Goal: Task Accomplishment & Management: Use online tool/utility

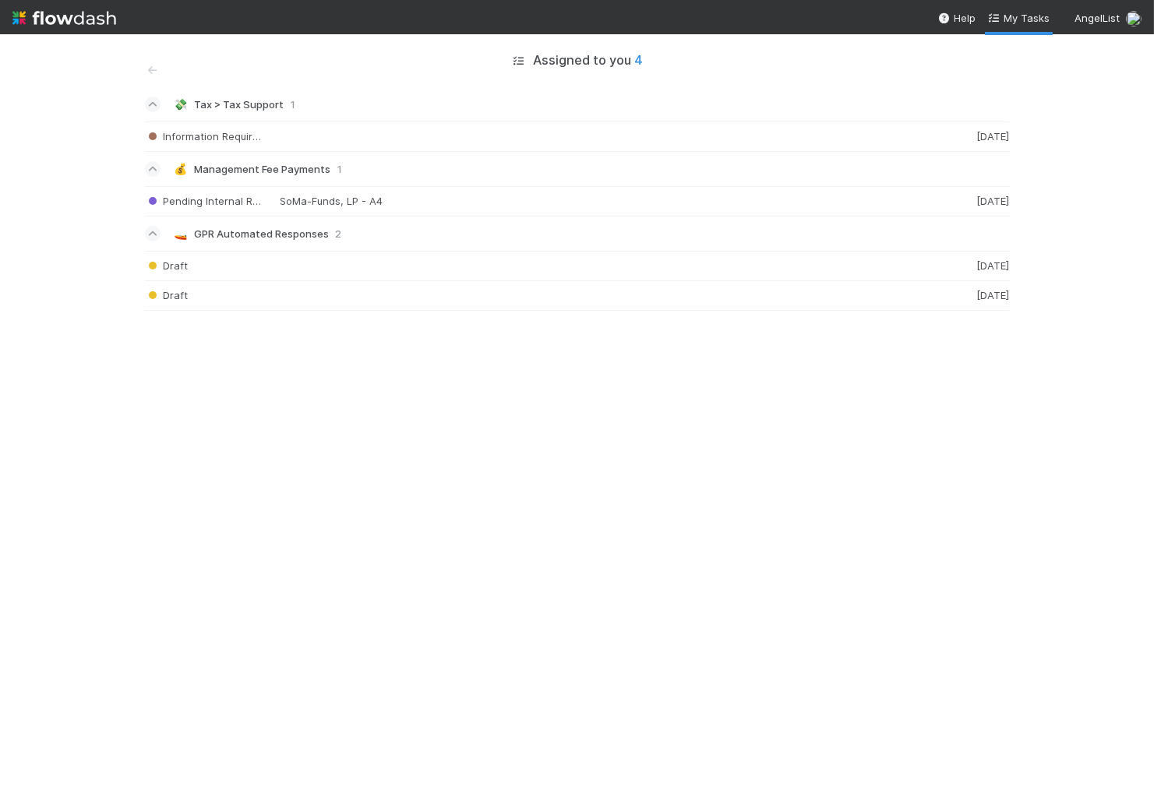
click at [80, 16] on img at bounding box center [64, 18] width 104 height 26
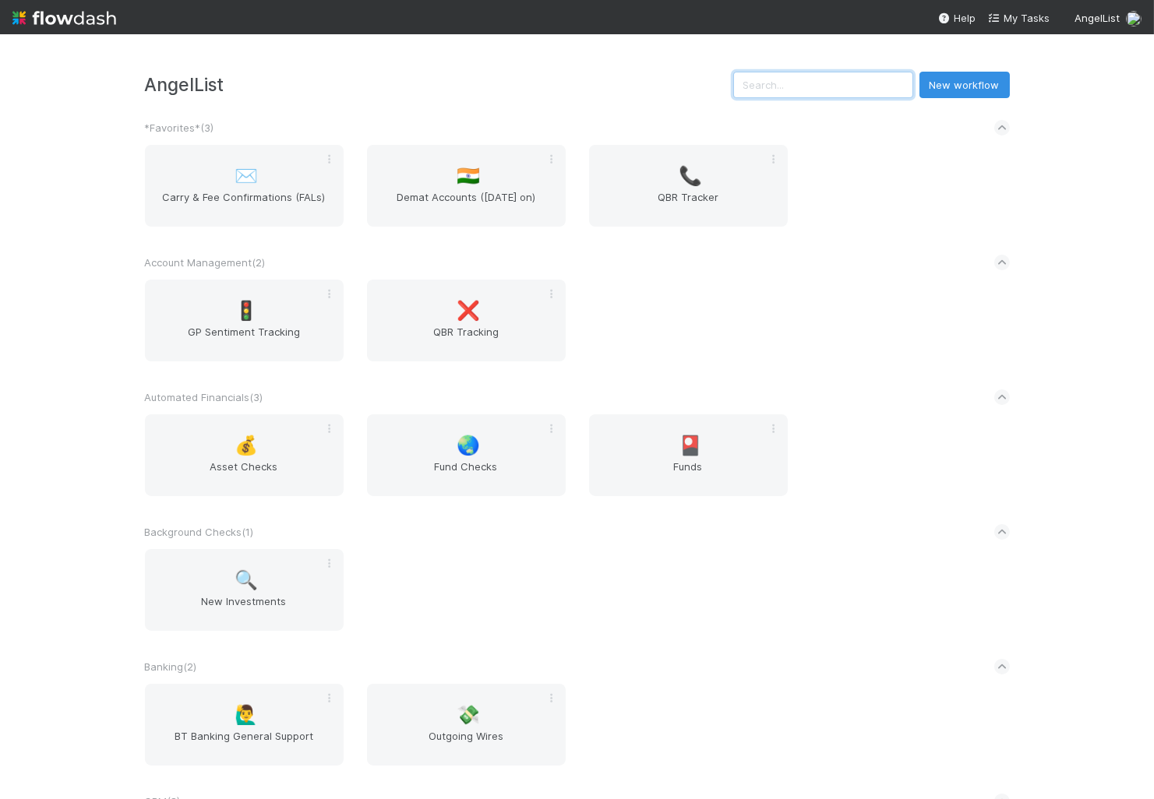
click at [825, 79] on input "text" at bounding box center [823, 85] width 180 height 26
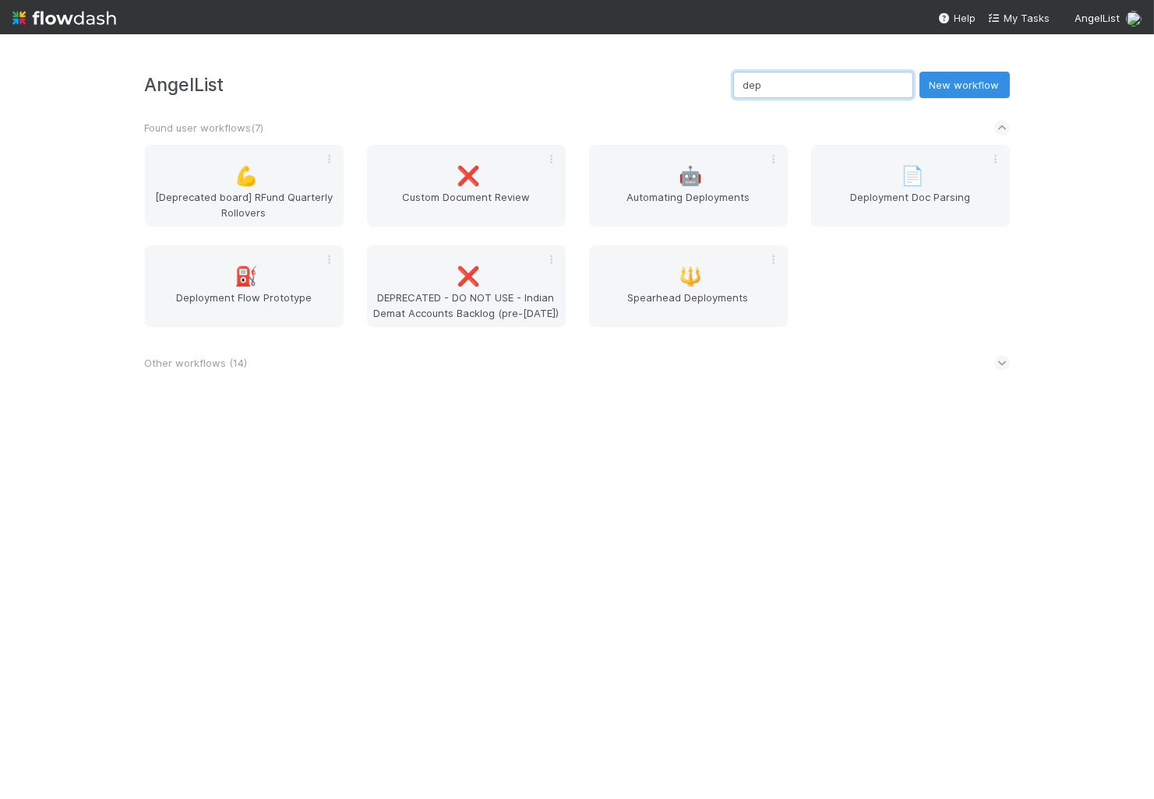
type input "dep"
click at [220, 358] on span "Other workflows ( 14 )" at bounding box center [196, 363] width 103 height 12
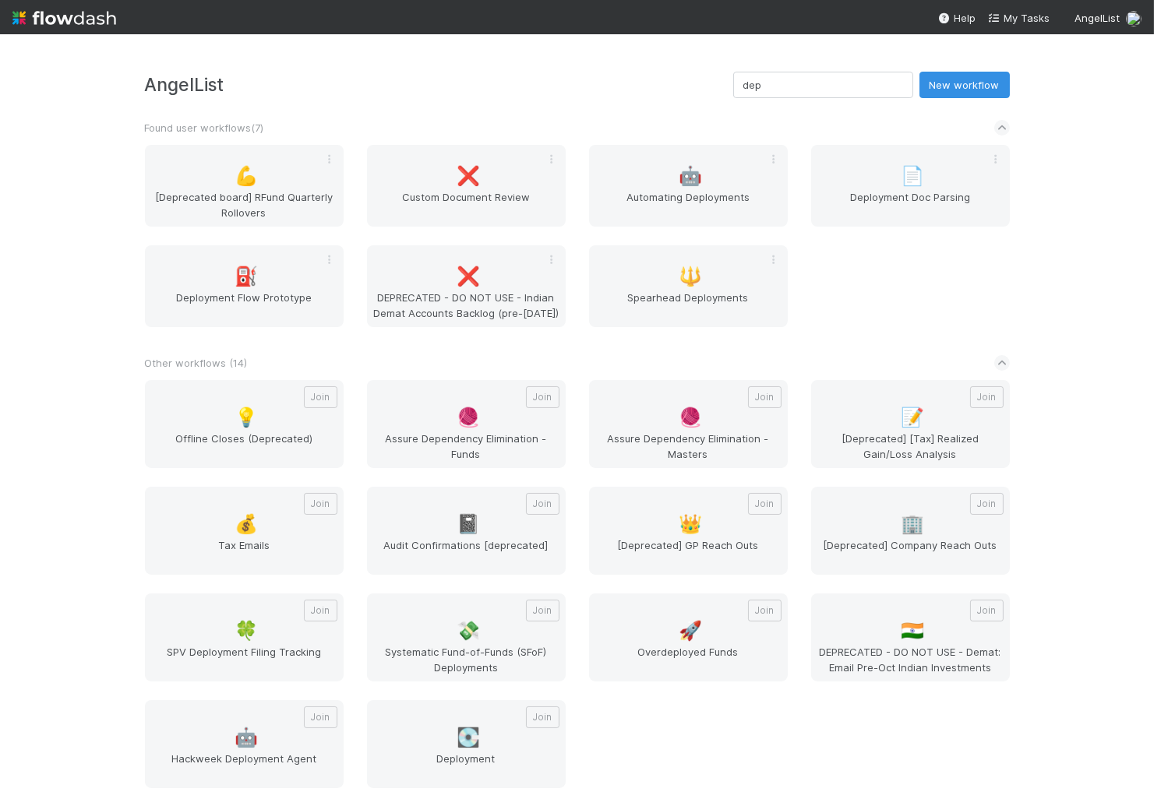
scroll to position [4, 0]
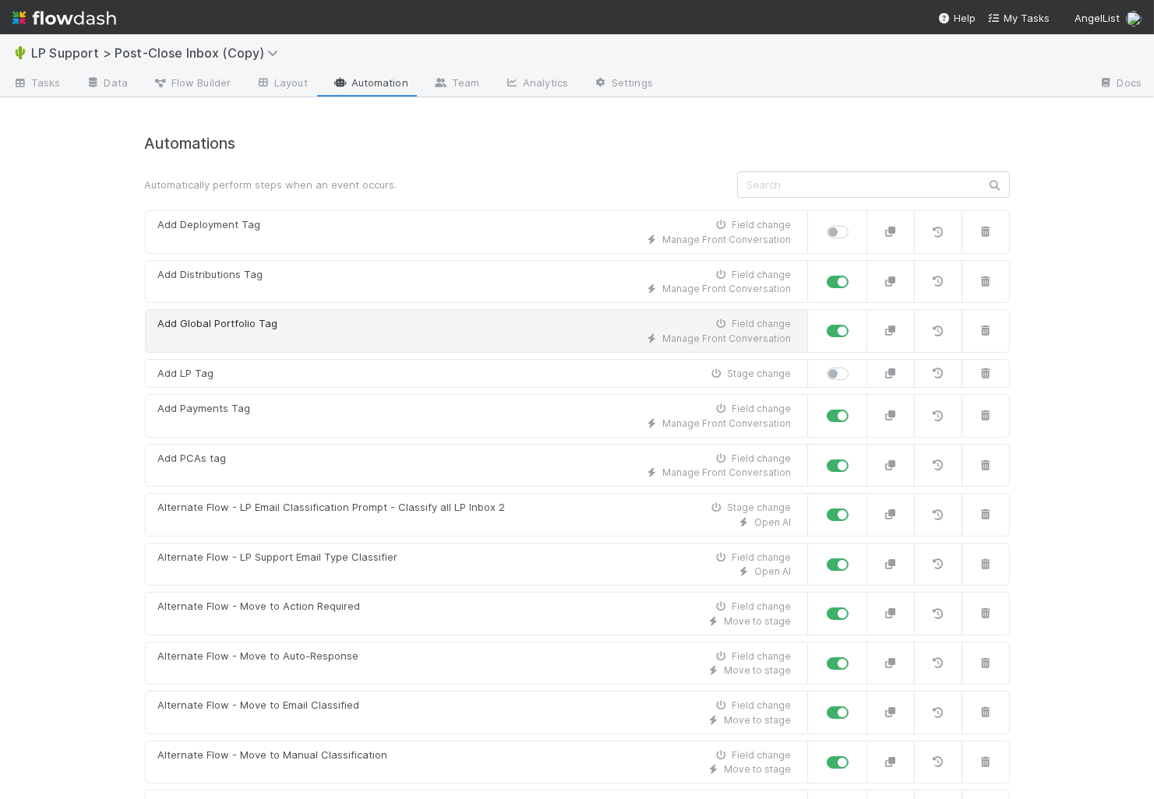
click at [336, 337] on div "Manage Front Conversation" at bounding box center [474, 339] width 633 height 14
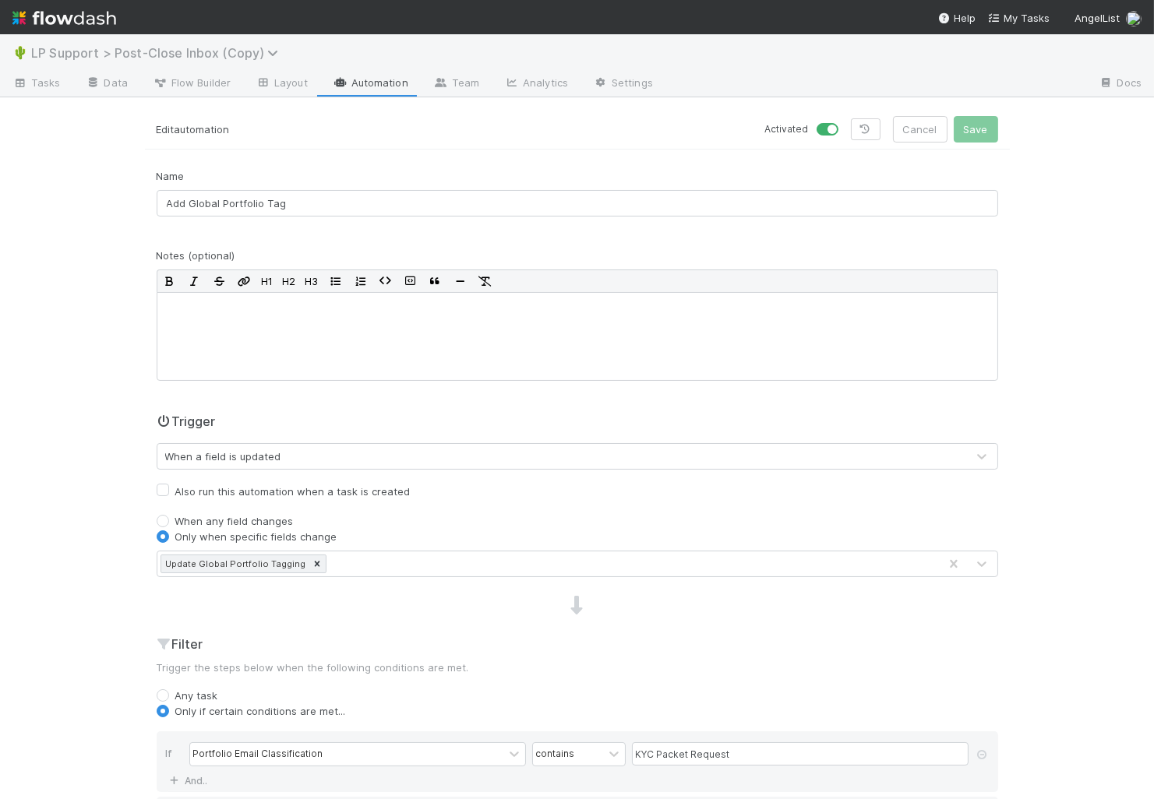
click at [183, 58] on span "LP Support > Post-Close Inbox (Copy)" at bounding box center [158, 53] width 255 height 16
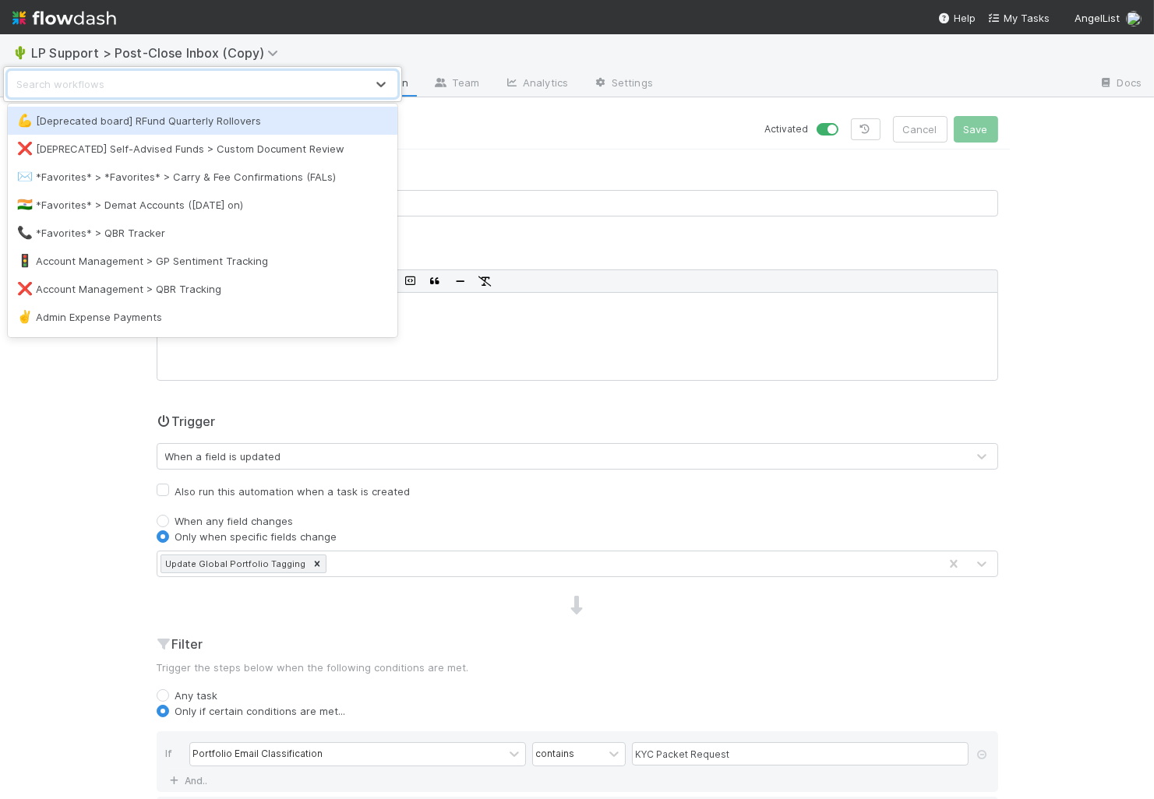
click at [84, 53] on div "option [Deprecated board] RFund Quarterly Rollovers focused, 1 of 124. 124 resu…" at bounding box center [577, 399] width 1154 height 799
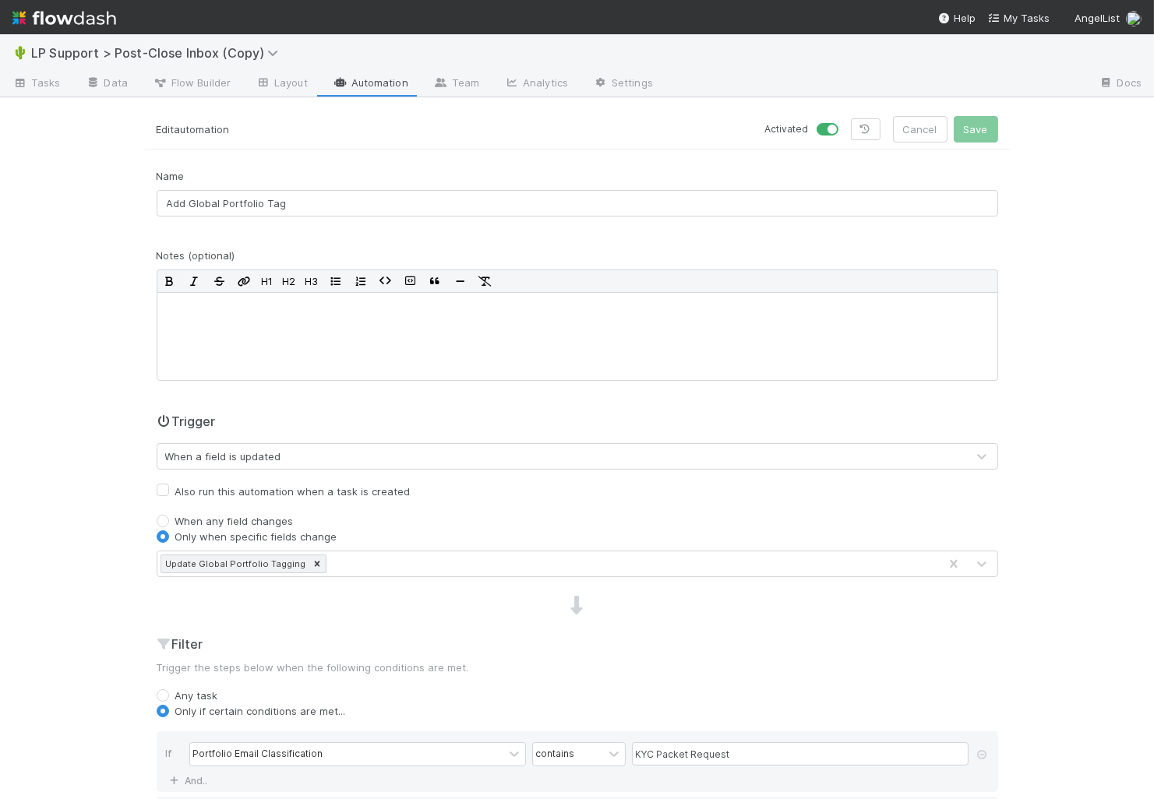
click at [65, 15] on img at bounding box center [64, 18] width 104 height 26
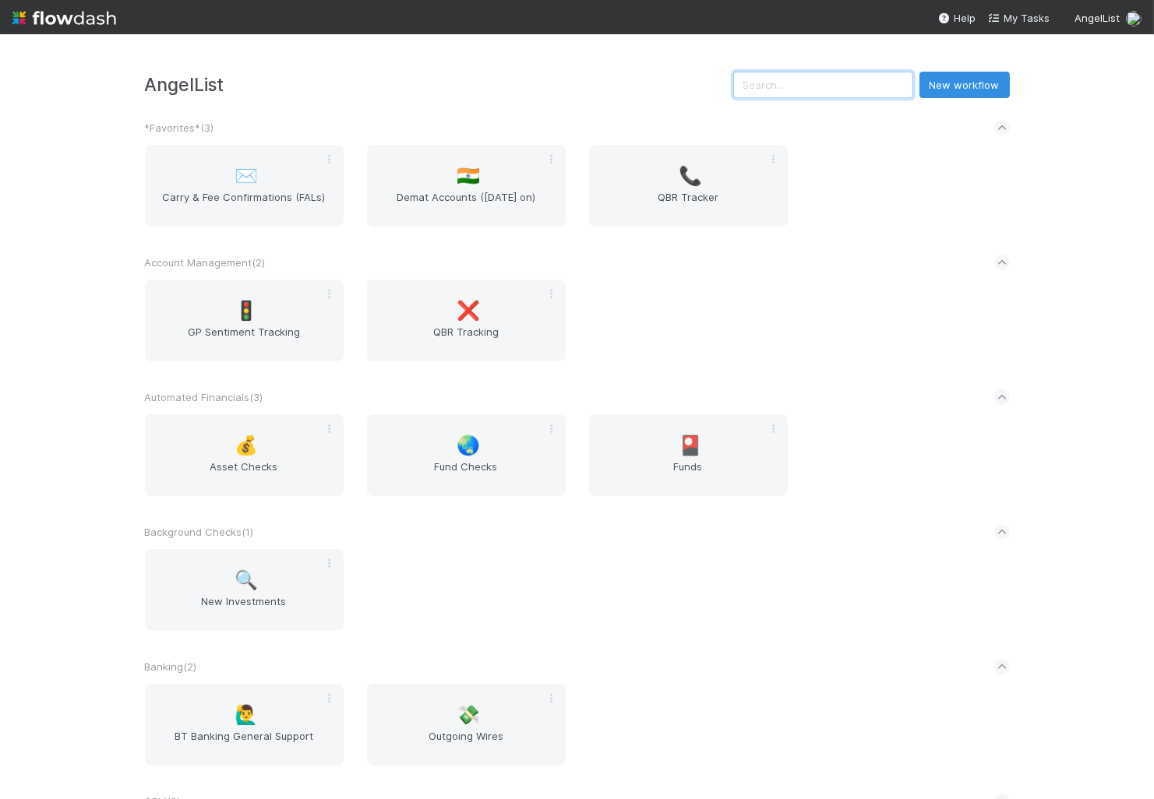
click at [816, 90] on input "text" at bounding box center [823, 85] width 180 height 26
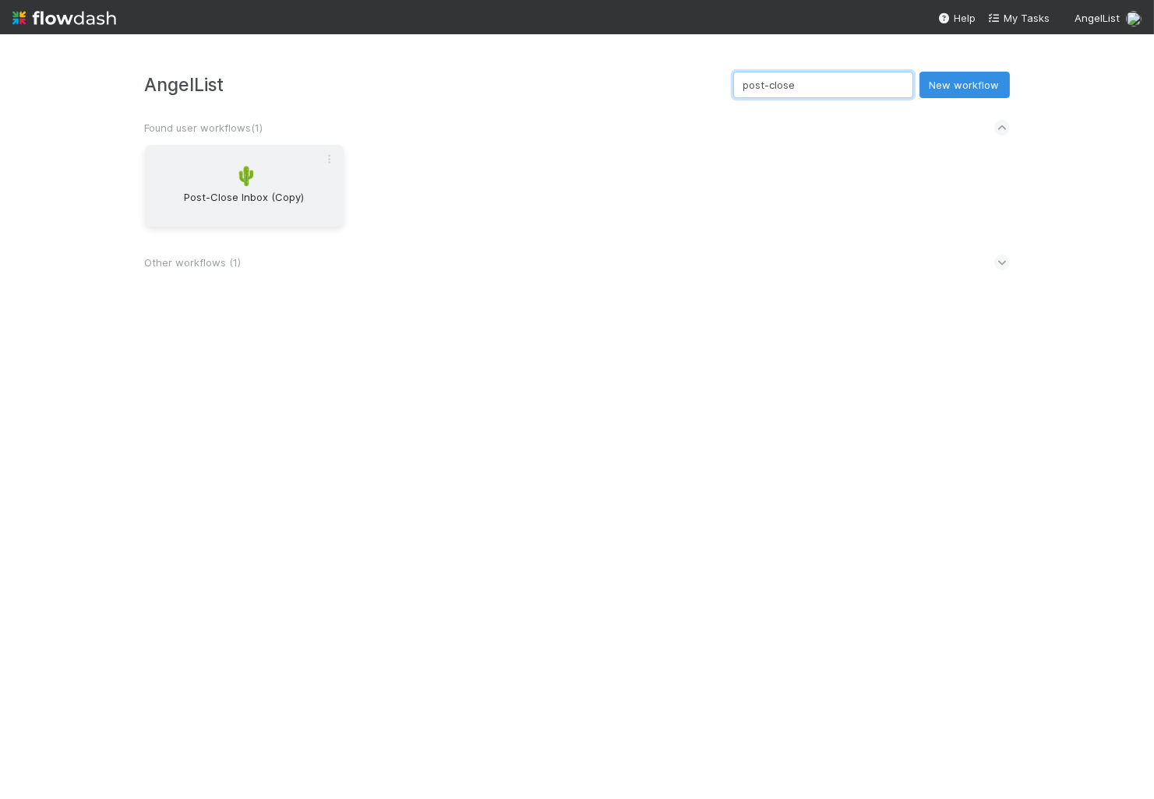
type input "post-close"
click at [254, 205] on span "Post-Close Inbox (Copy)" at bounding box center [244, 204] width 186 height 31
click at [214, 258] on span "Other workflows ( 1 )" at bounding box center [193, 262] width 97 height 12
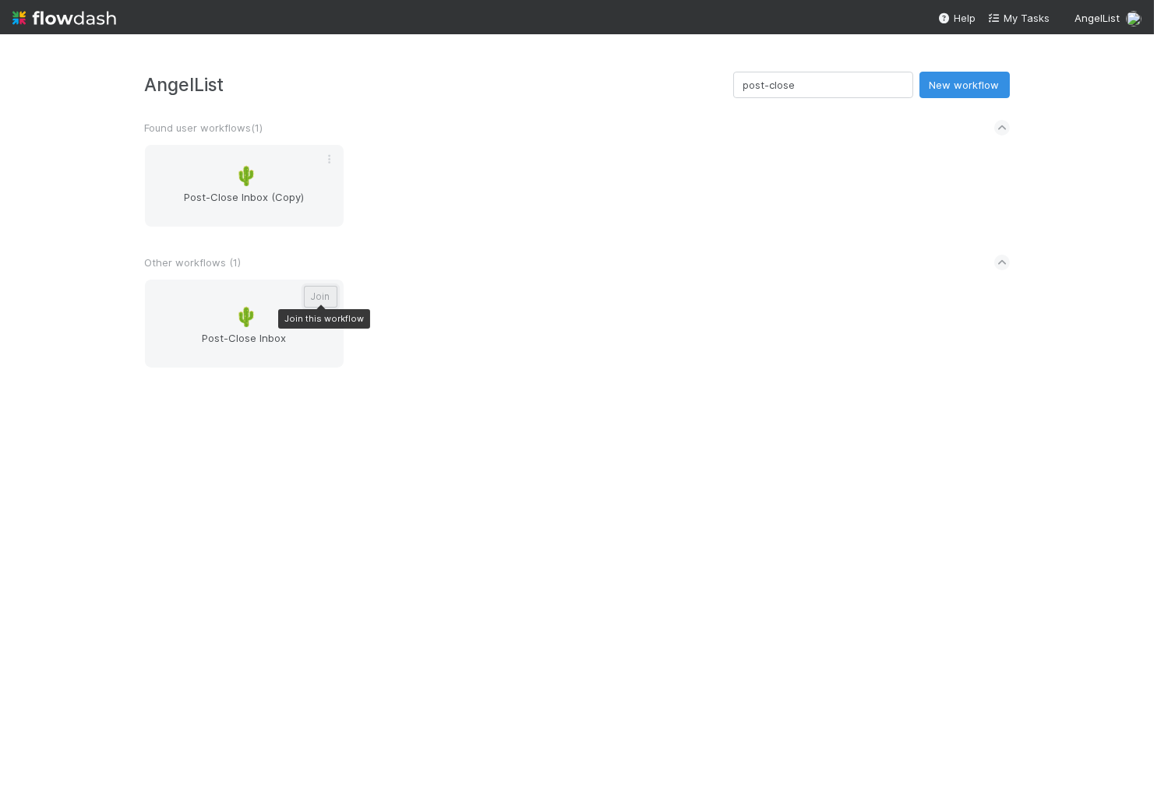
click at [315, 298] on button "Join" at bounding box center [320, 297] width 33 height 22
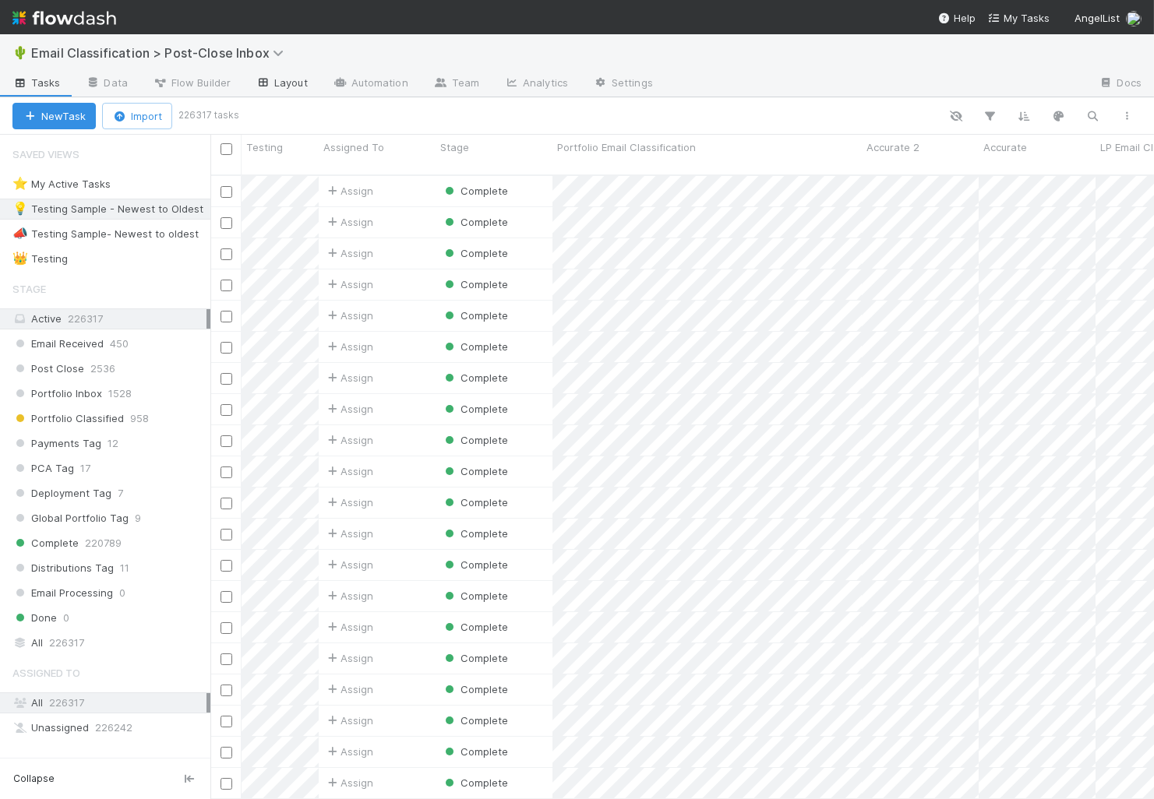
scroll to position [637, 943]
click at [389, 83] on link "Automation" at bounding box center [370, 84] width 100 height 25
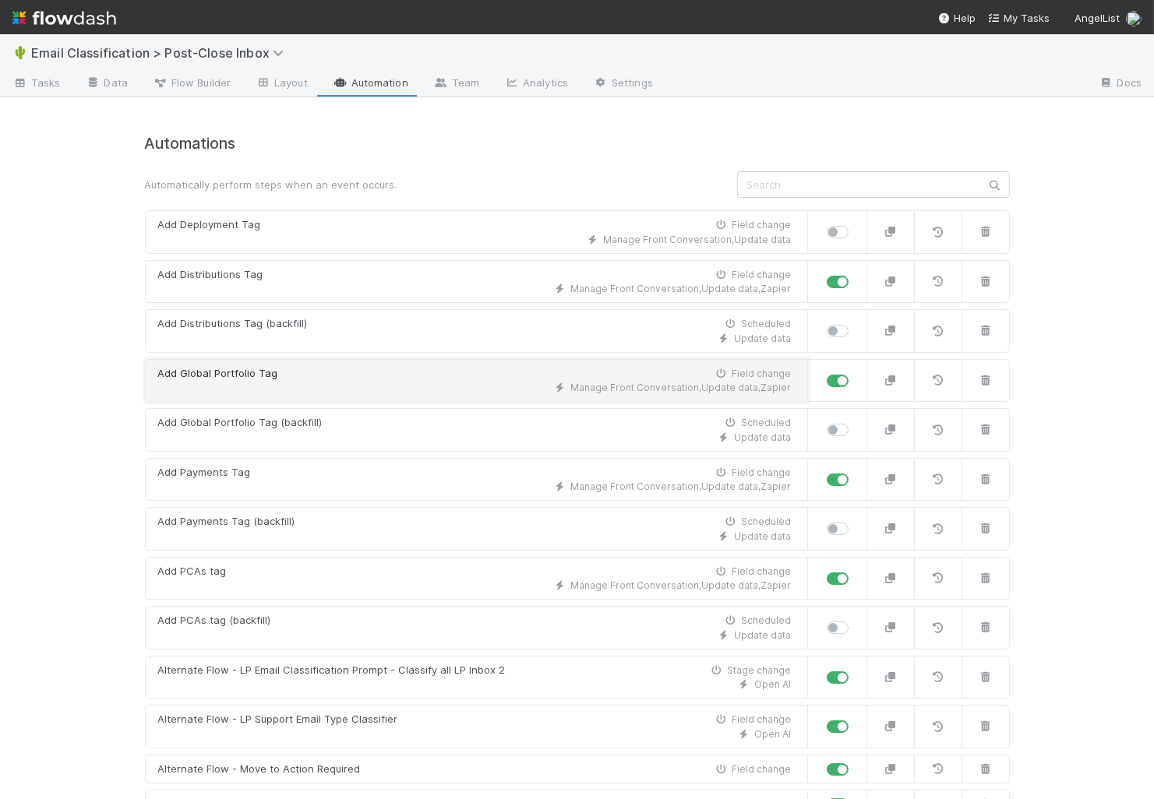
click at [243, 385] on div "Manage Front Conversation , Update data , Zapier" at bounding box center [474, 388] width 633 height 14
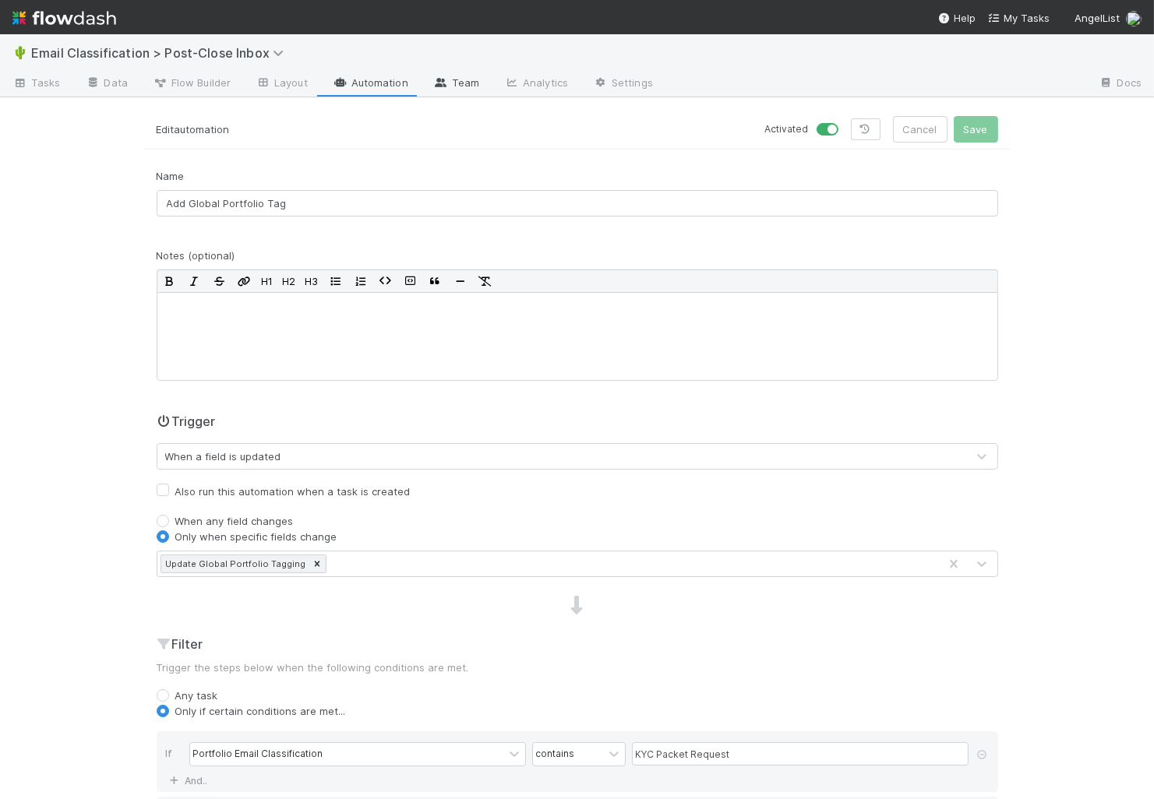
click at [459, 76] on link "Team" at bounding box center [456, 84] width 71 height 25
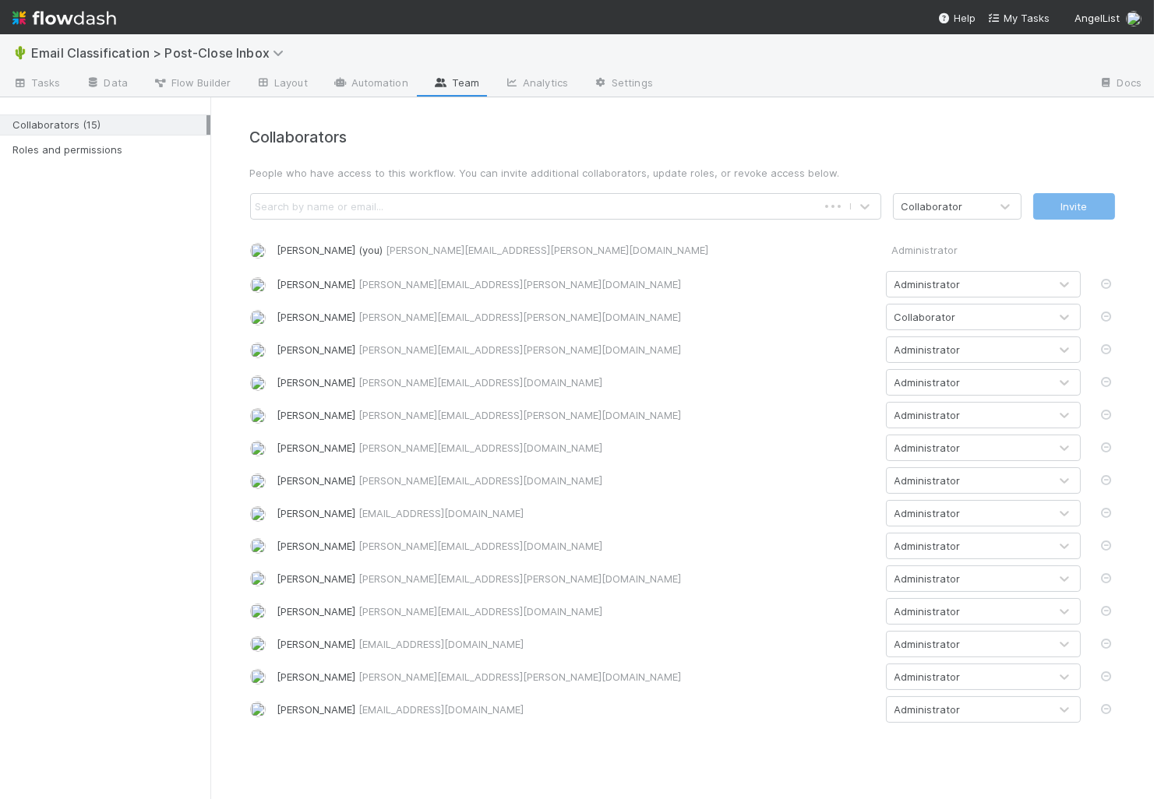
click at [474, 220] on div "Collaborators People who have access to this workflow. You can invite additiona…" at bounding box center [682, 426] width 888 height 594
click at [466, 216] on div "Search by name or email..." at bounding box center [534, 206] width 566 height 25
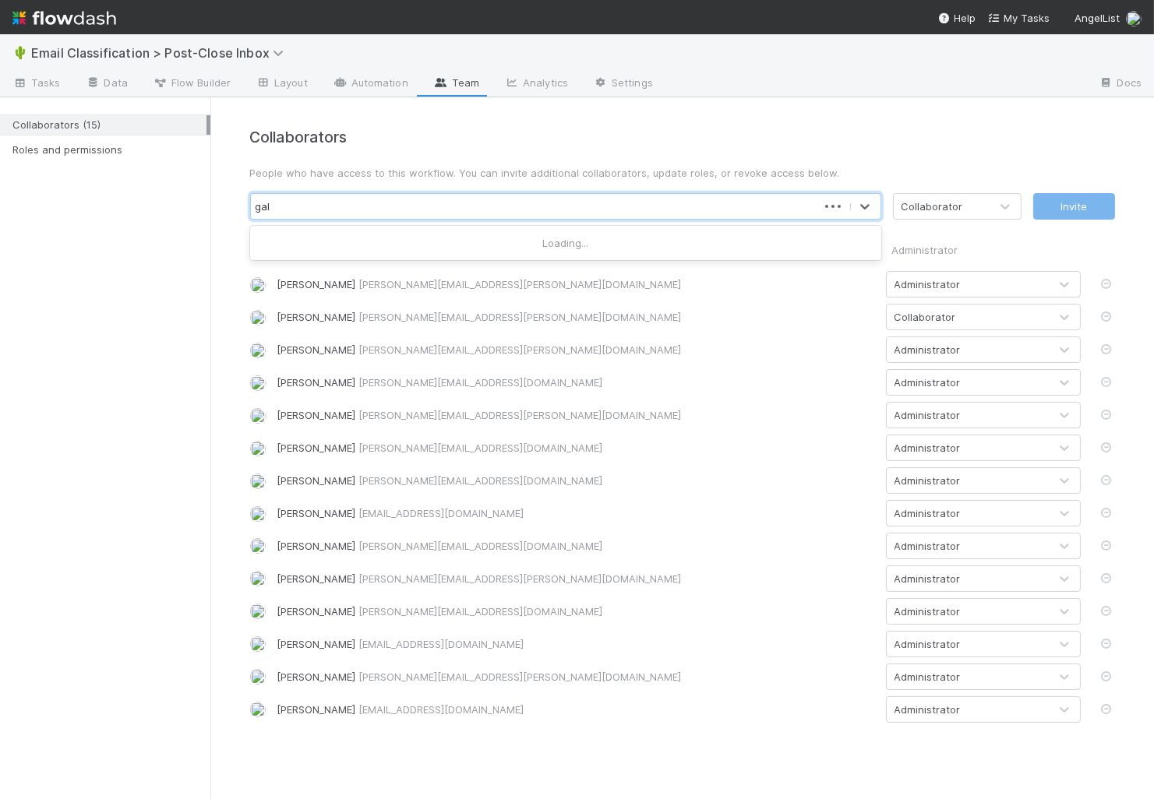
type input "gabe"
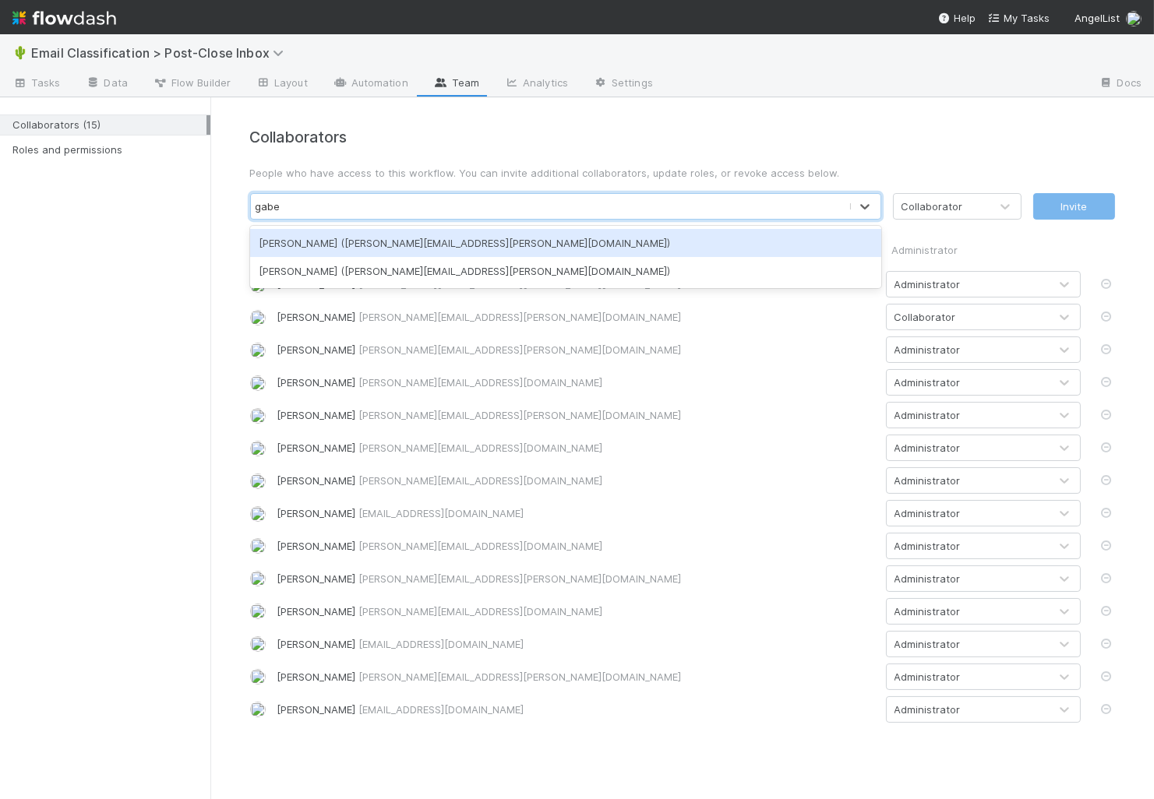
click at [464, 247] on div "Gabe Wieder (gabe.wieder@belltowerfunds.com)" at bounding box center [565, 243] width 631 height 28
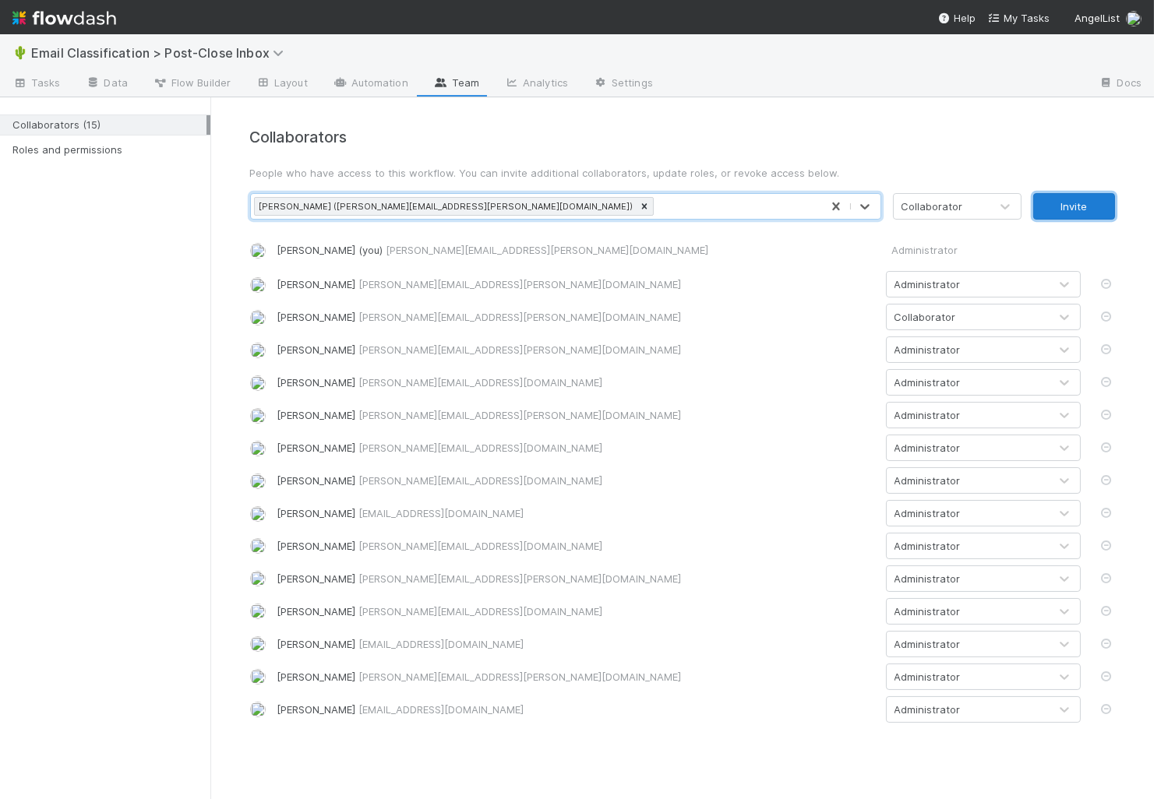
click at [1084, 197] on button "Invite" at bounding box center [1074, 206] width 82 height 26
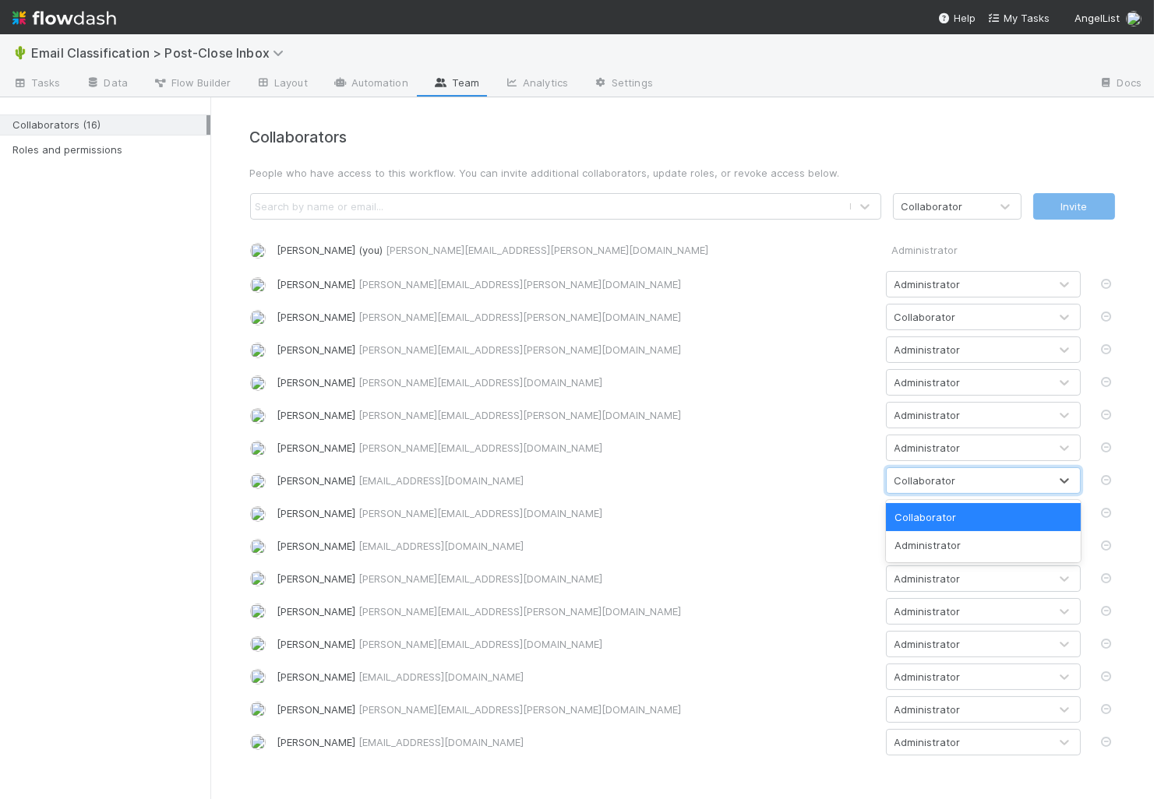
click at [892, 481] on div "Collaborator" at bounding box center [967, 480] width 162 height 25
click at [904, 544] on div "Administrator" at bounding box center [983, 545] width 195 height 28
click at [384, 77] on link "Automation" at bounding box center [370, 84] width 100 height 25
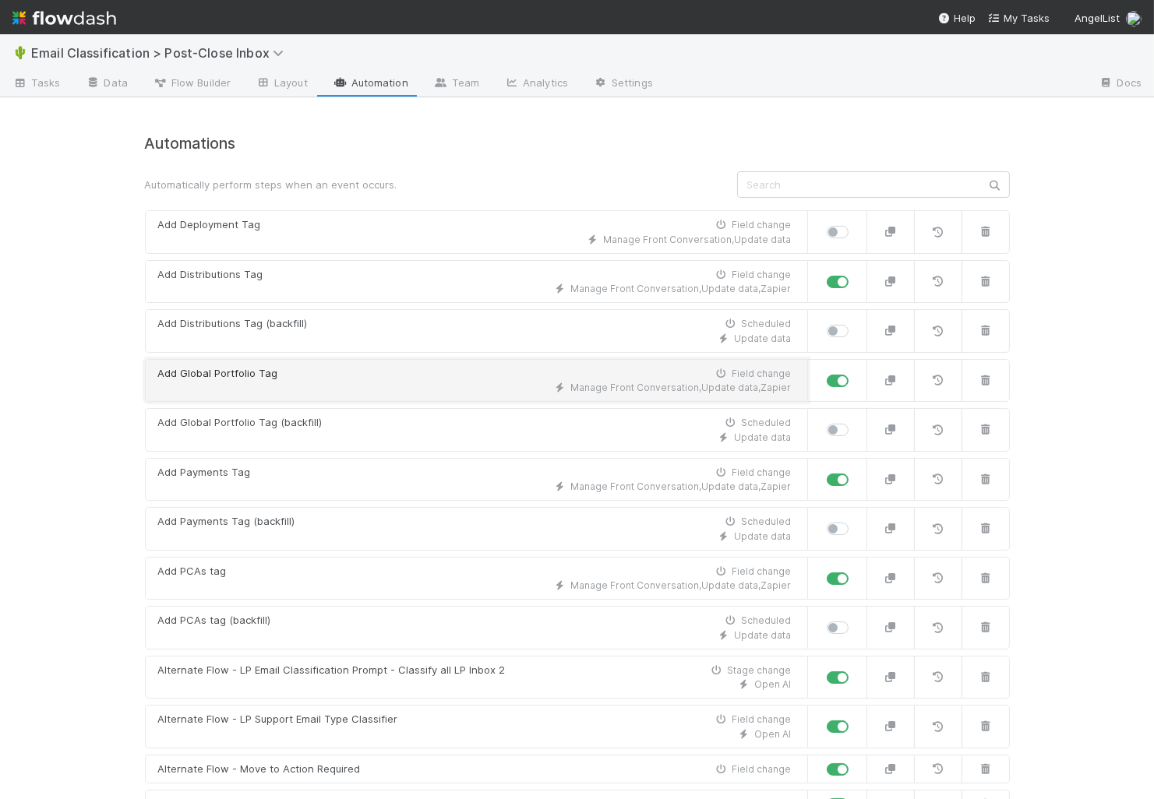
click at [314, 381] on div "Manage Front Conversation , Update data , Zapier" at bounding box center [474, 388] width 633 height 14
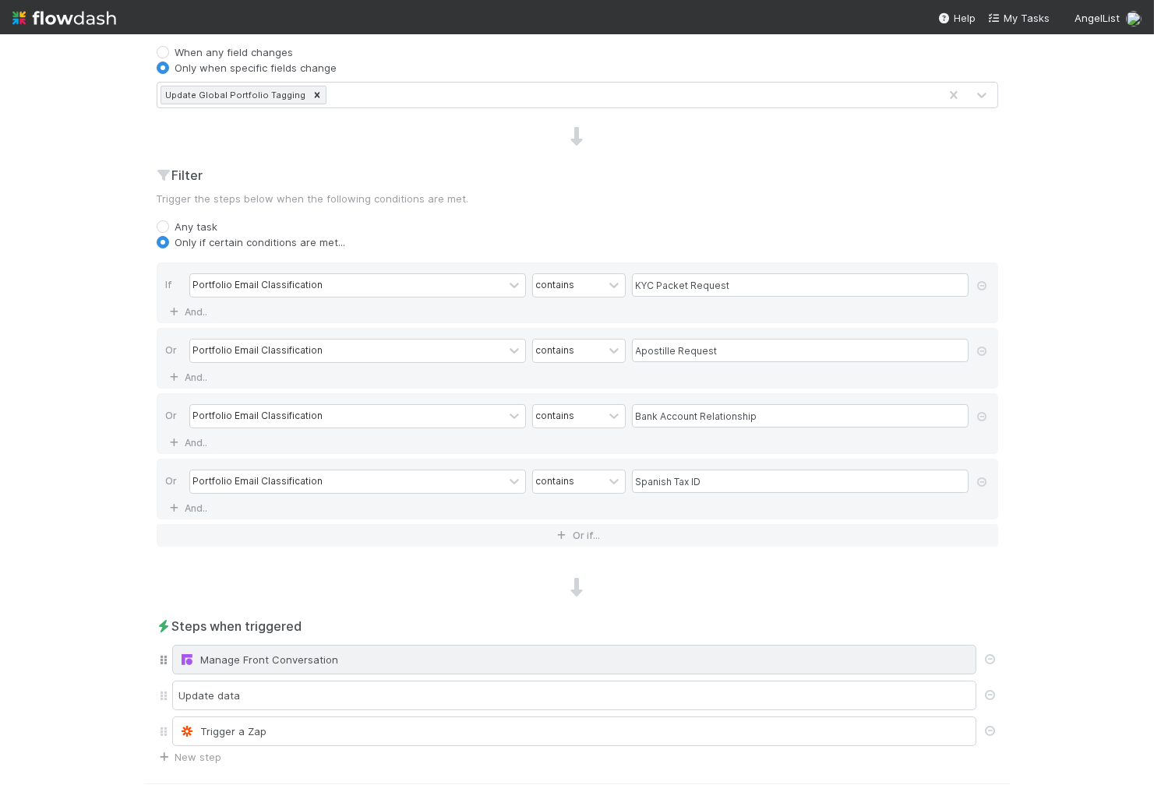
scroll to position [508, 0]
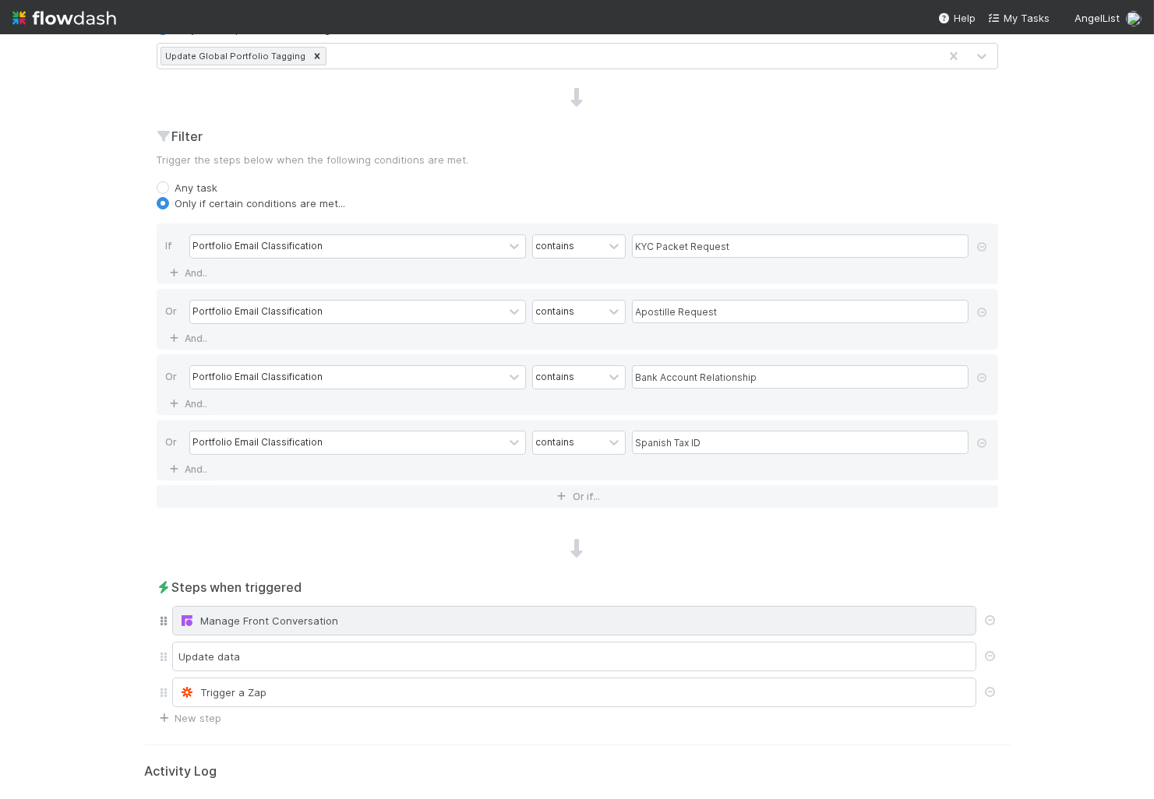
click at [309, 613] on div "Manage Front Conversation" at bounding box center [574, 621] width 790 height 16
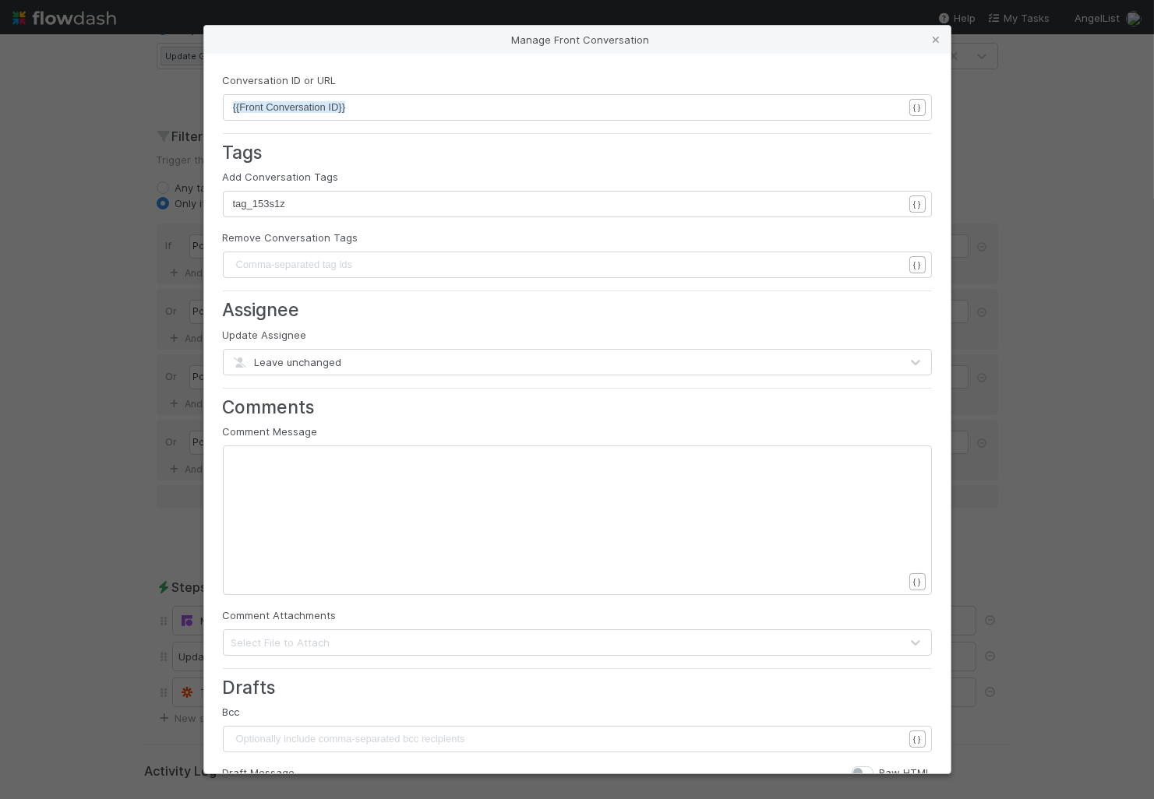
click at [277, 200] on span "tag_153s1z" at bounding box center [259, 204] width 52 height 12
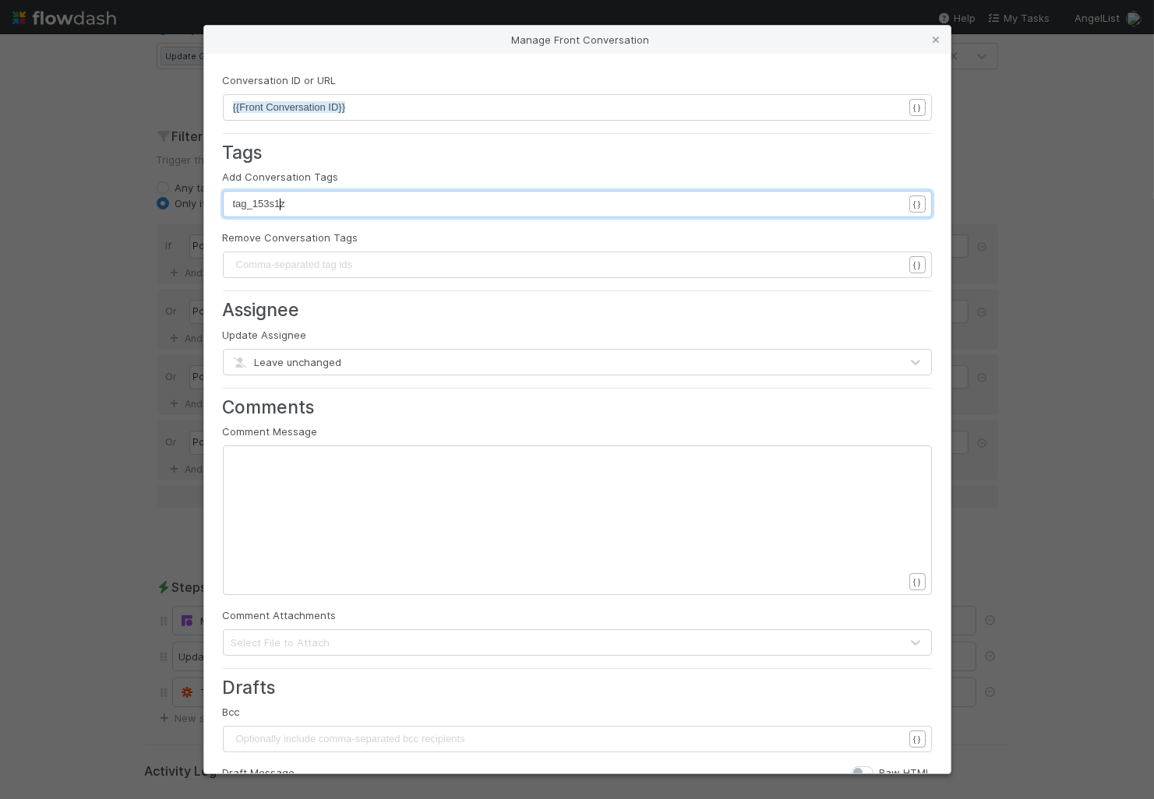
type textarea "tag_153s1z"
click at [277, 200] on span "tag_153s1z" at bounding box center [259, 204] width 52 height 12
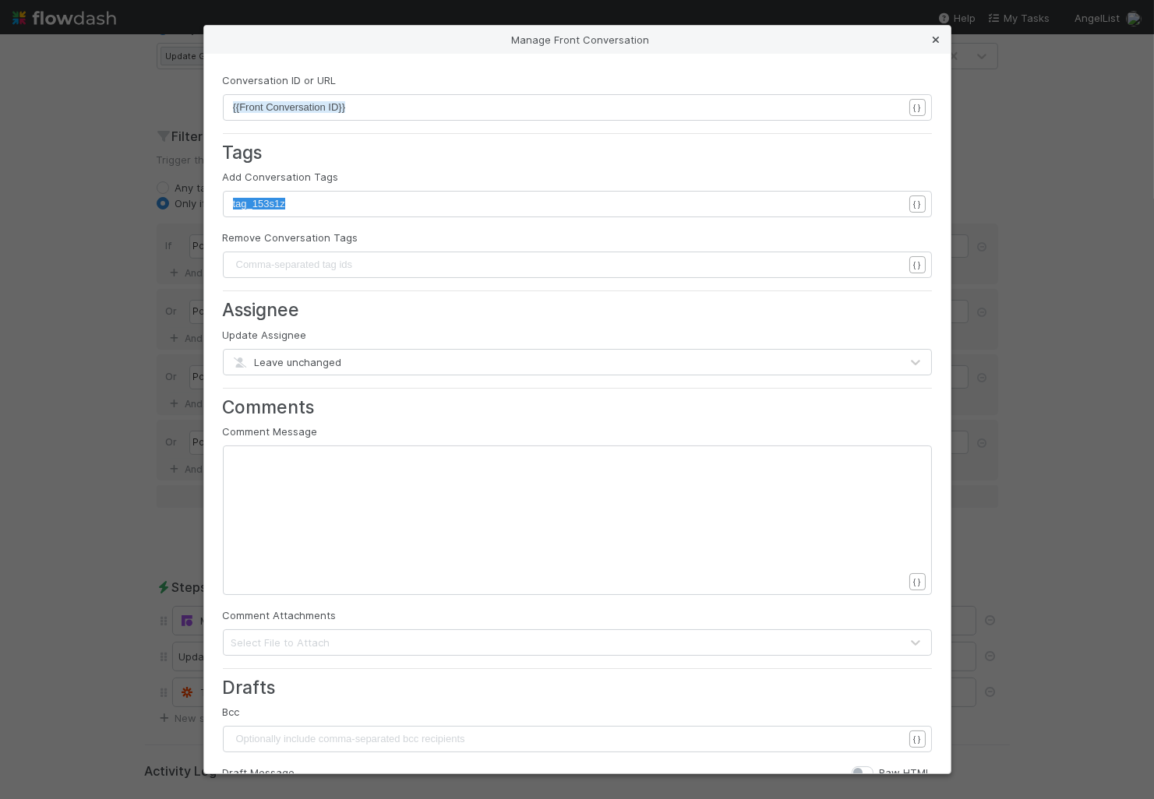
click at [936, 41] on icon at bounding box center [937, 40] width 16 height 10
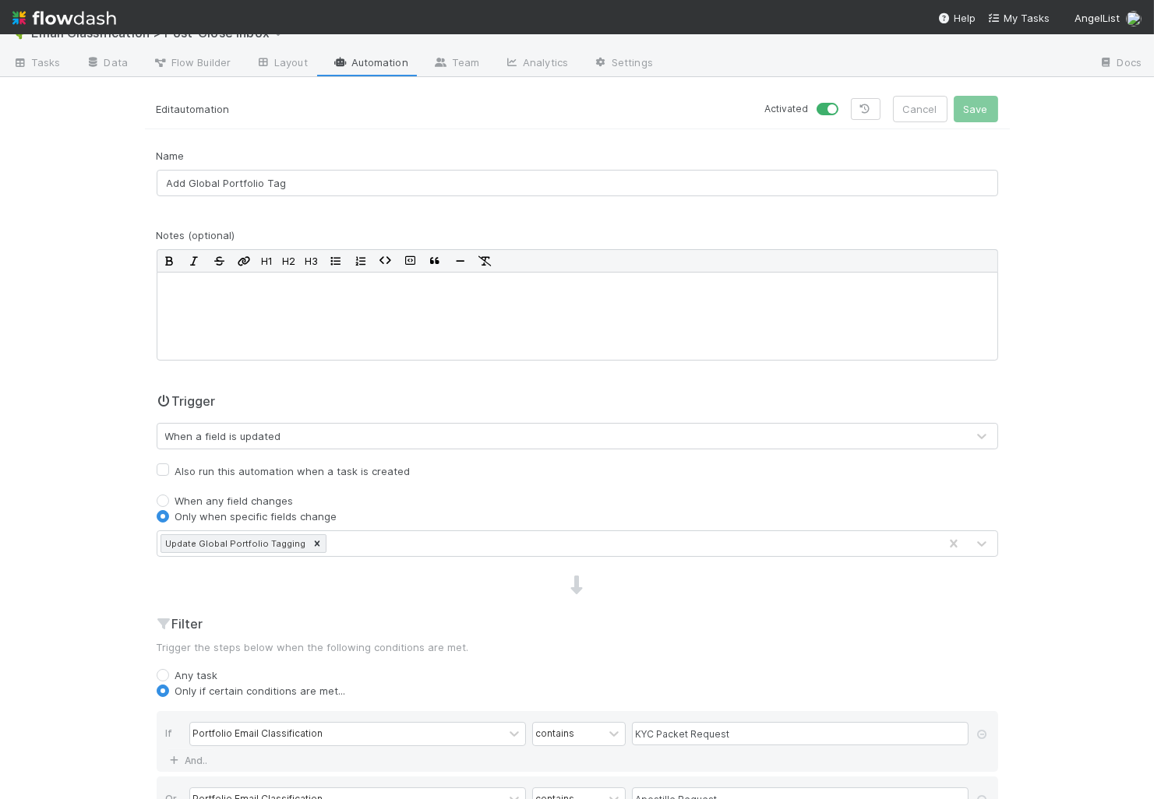
scroll to position [0, 0]
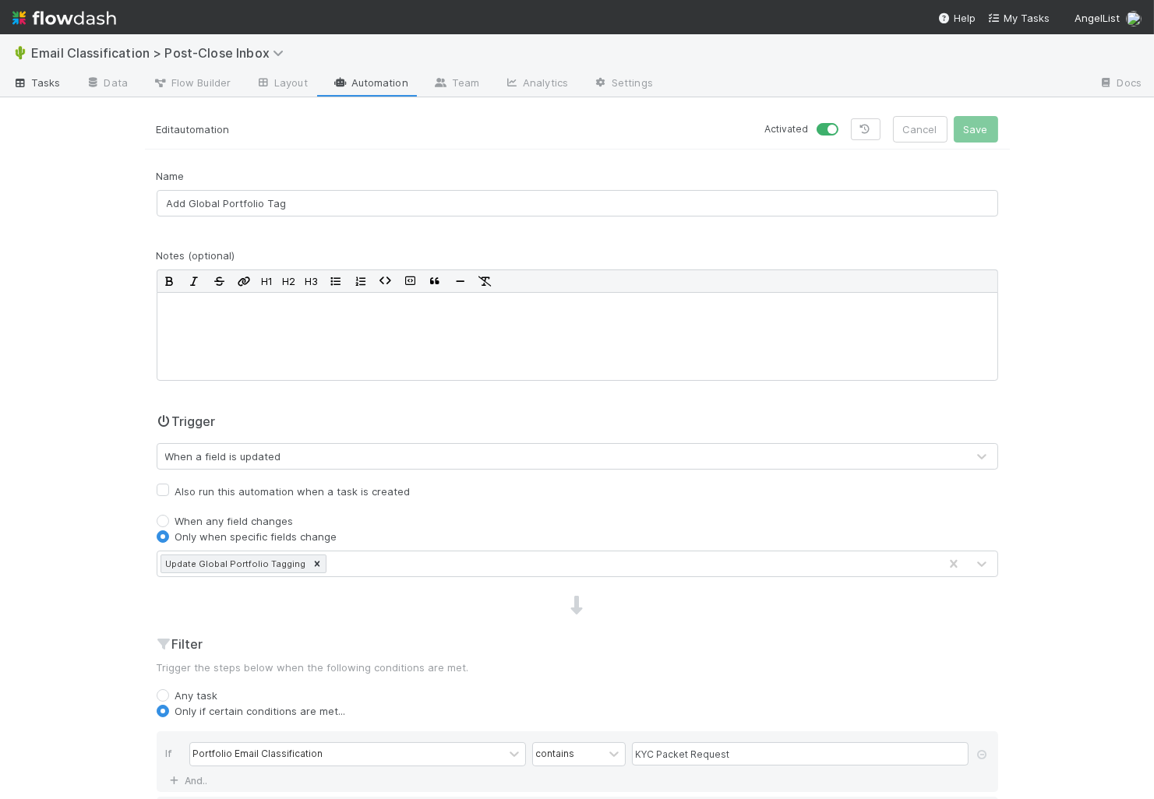
click at [50, 83] on span "Tasks" at bounding box center [36, 83] width 48 height 16
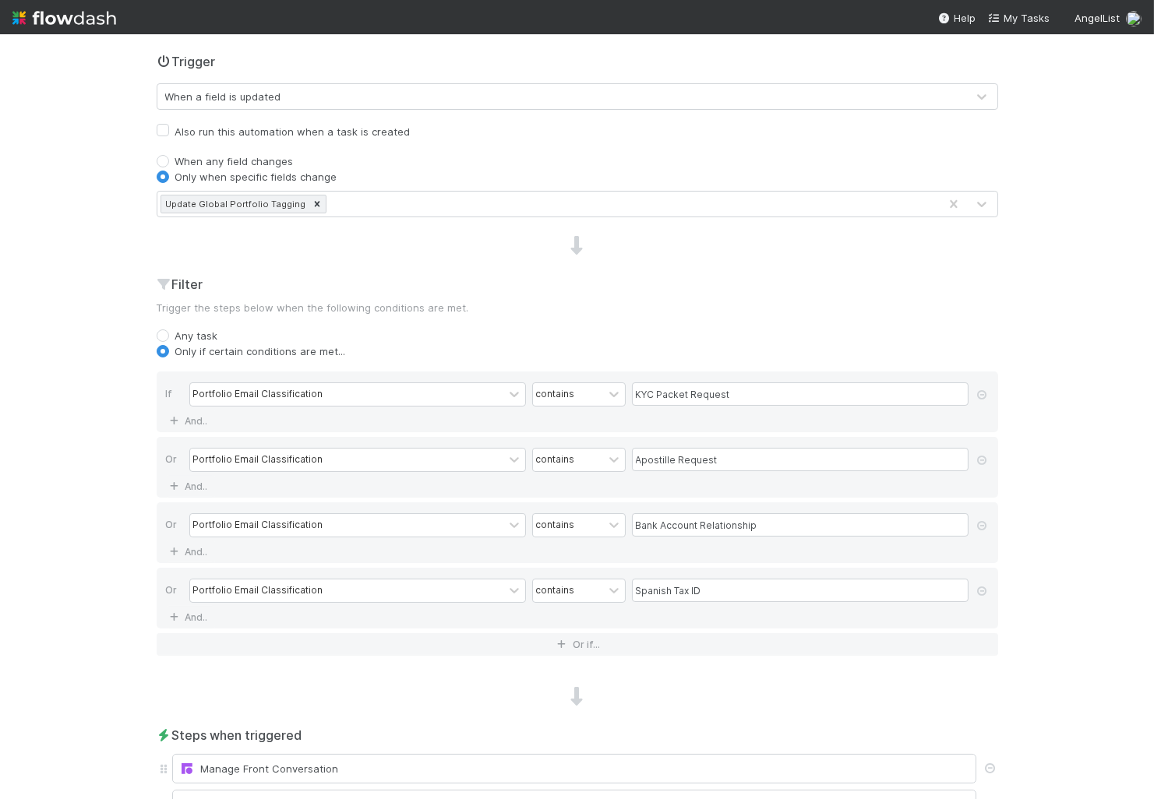
scroll to position [361, 0]
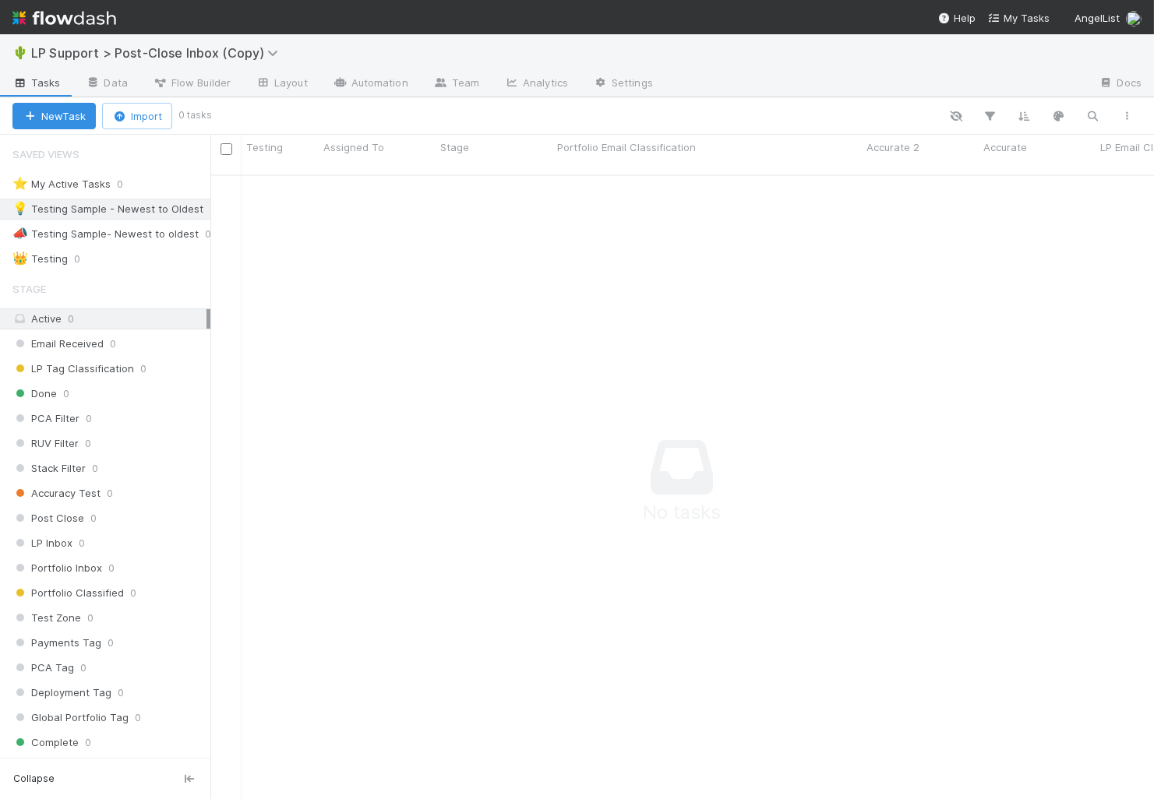
scroll to position [1, 1]
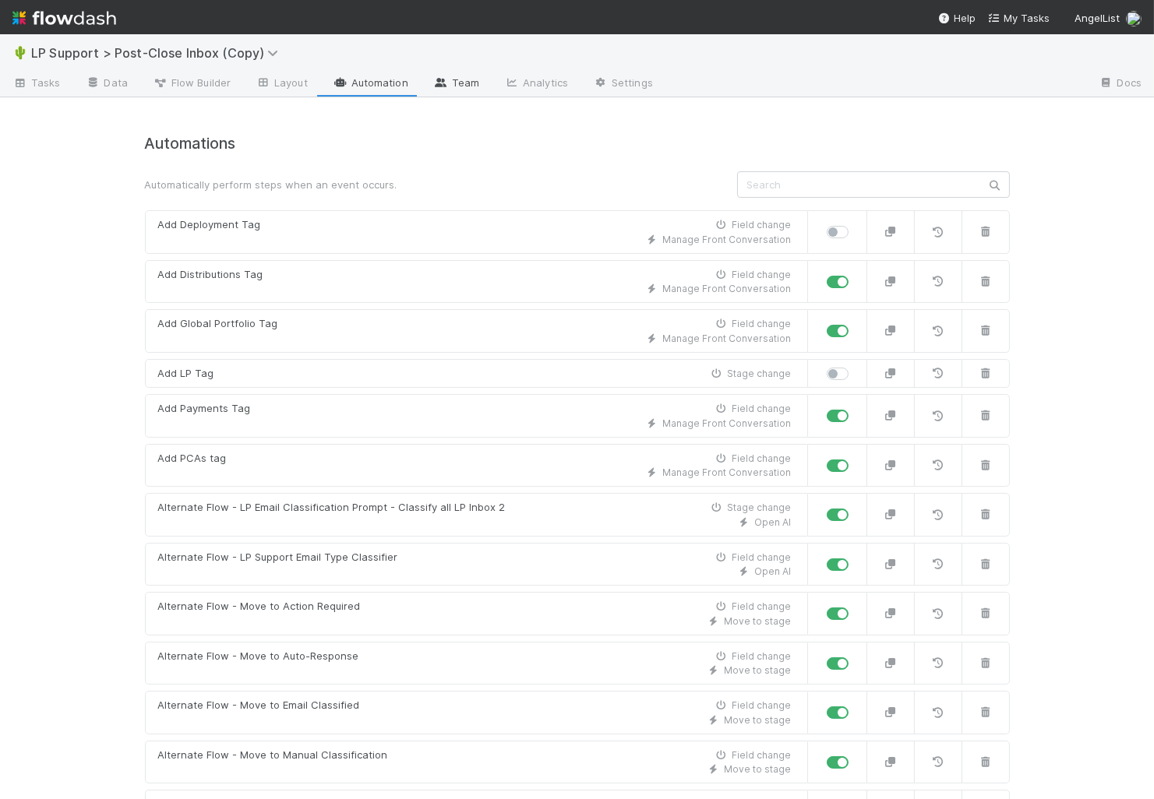
click at [439, 80] on icon at bounding box center [441, 82] width 16 height 9
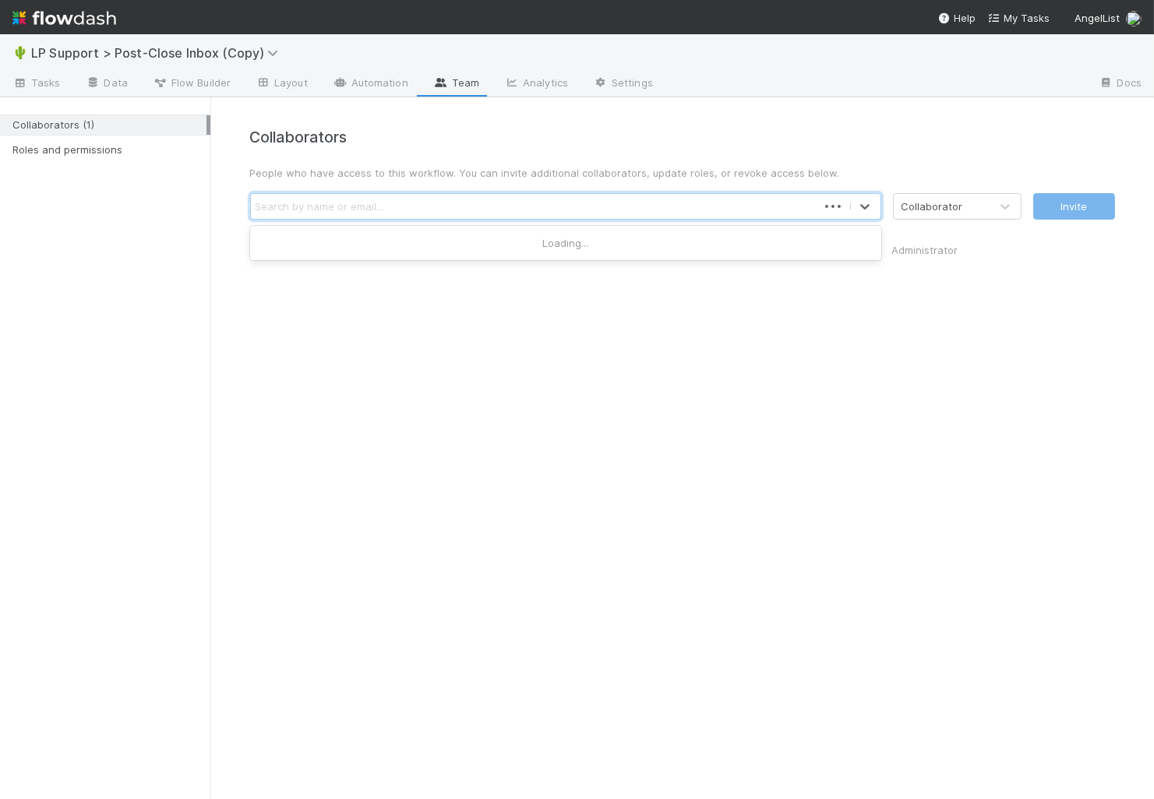
click at [713, 206] on div "Search by name or email..." at bounding box center [534, 206] width 566 height 25
type input "gabe"
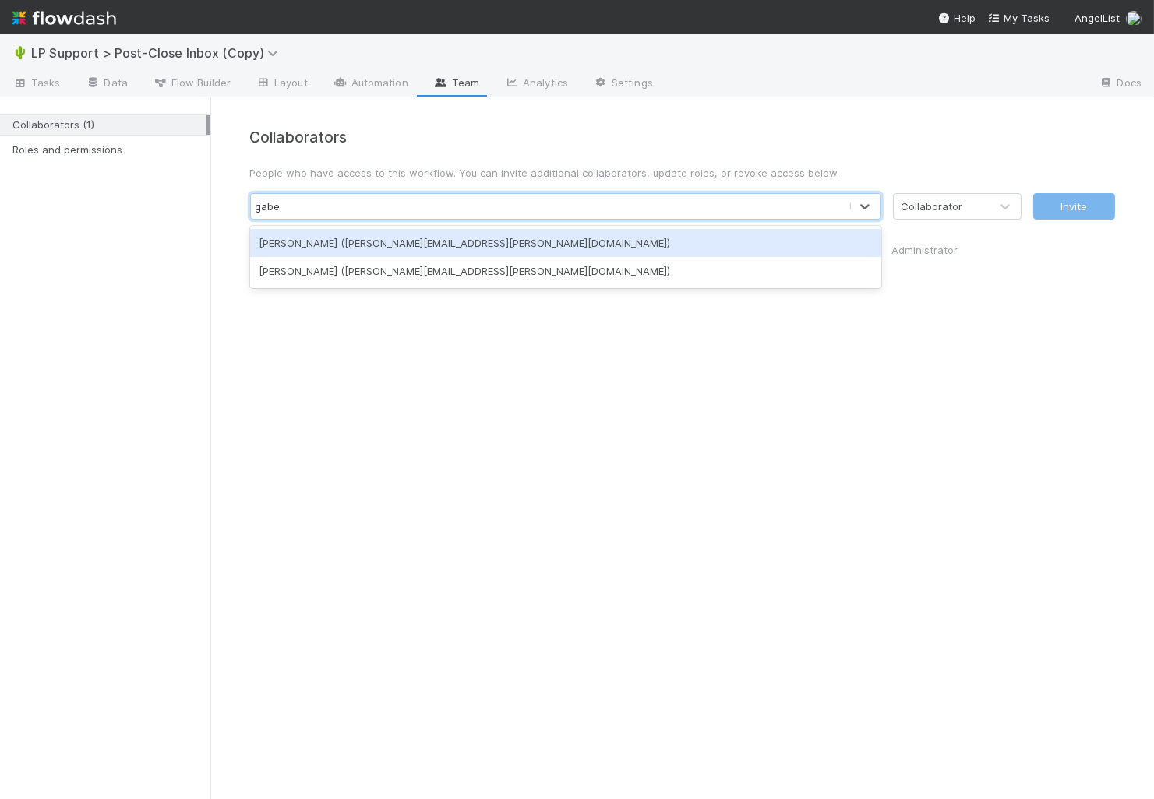
click at [606, 250] on div "Gabe Wieder (gabe.wieder@belltowerfunds.com)" at bounding box center [565, 243] width 631 height 28
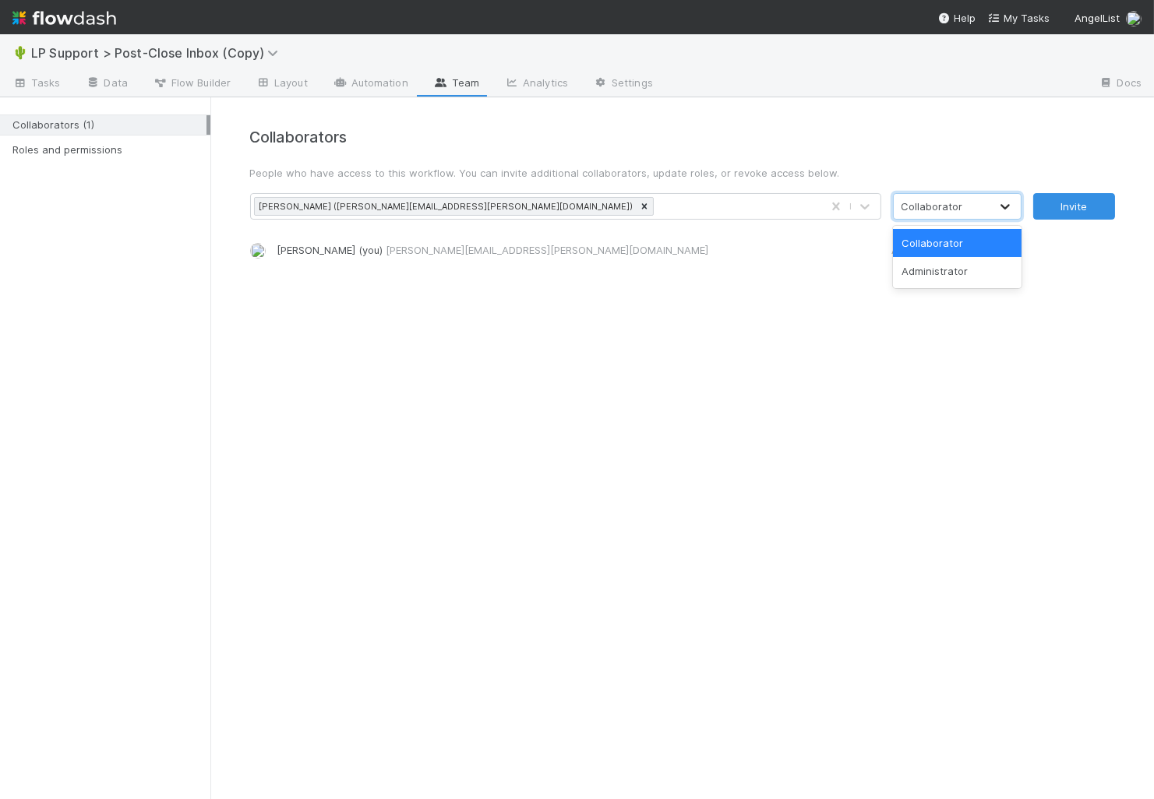
click at [999, 203] on icon at bounding box center [1005, 207] width 16 height 16
click at [969, 260] on div "Administrator" at bounding box center [957, 271] width 129 height 28
click at [1085, 198] on button "Invite" at bounding box center [1074, 206] width 82 height 26
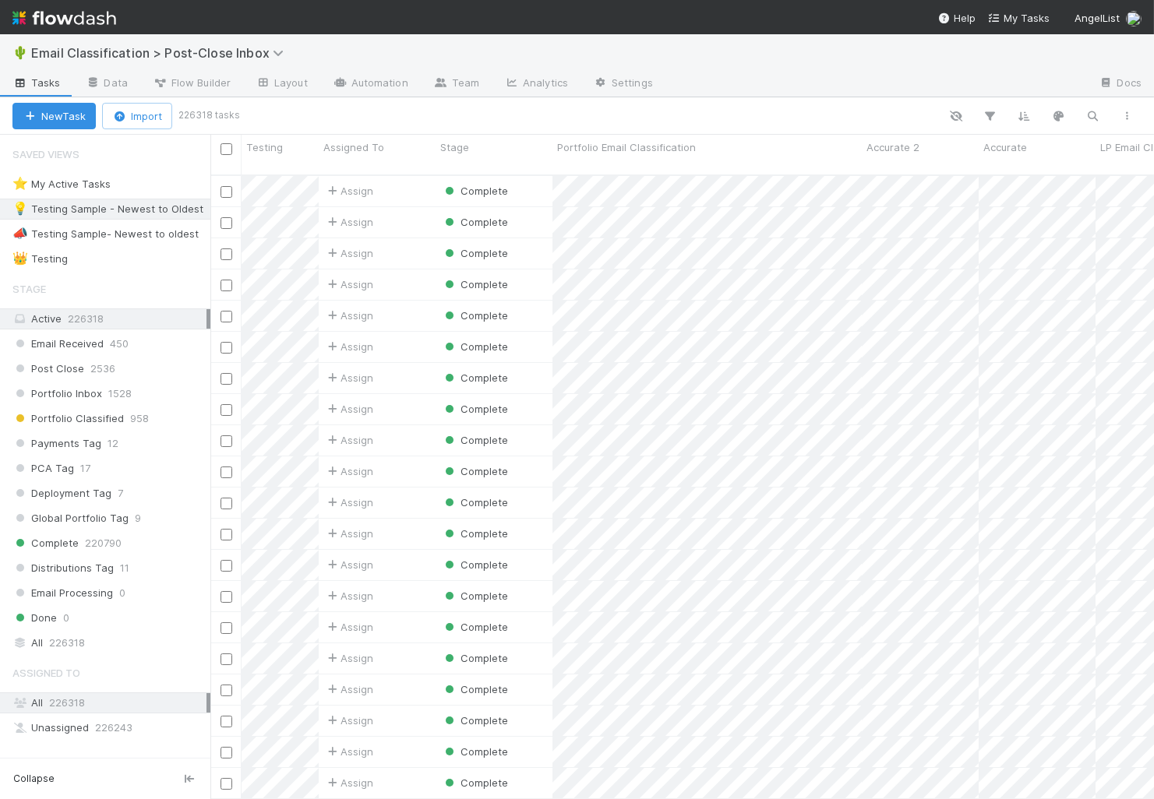
scroll to position [637, 943]
click at [411, 177] on div "Assign" at bounding box center [377, 191] width 117 height 30
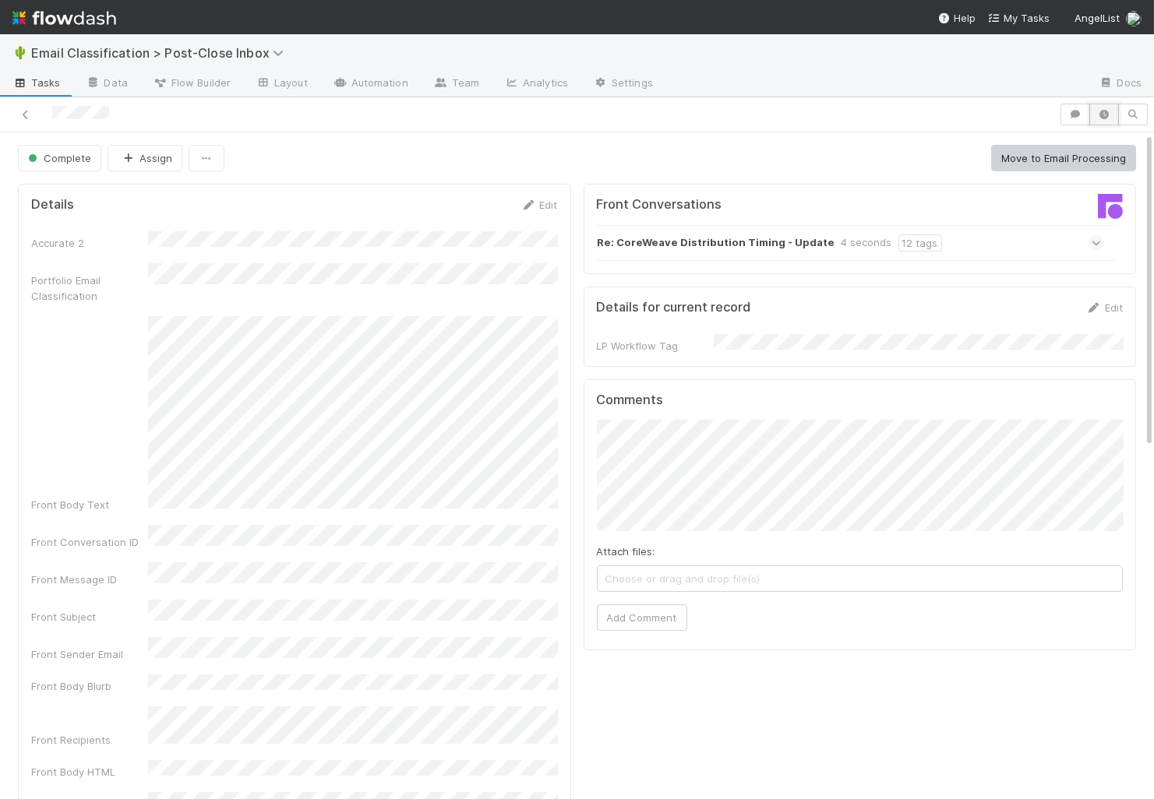
click at [1038, 111] on icon "button" at bounding box center [1104, 114] width 16 height 9
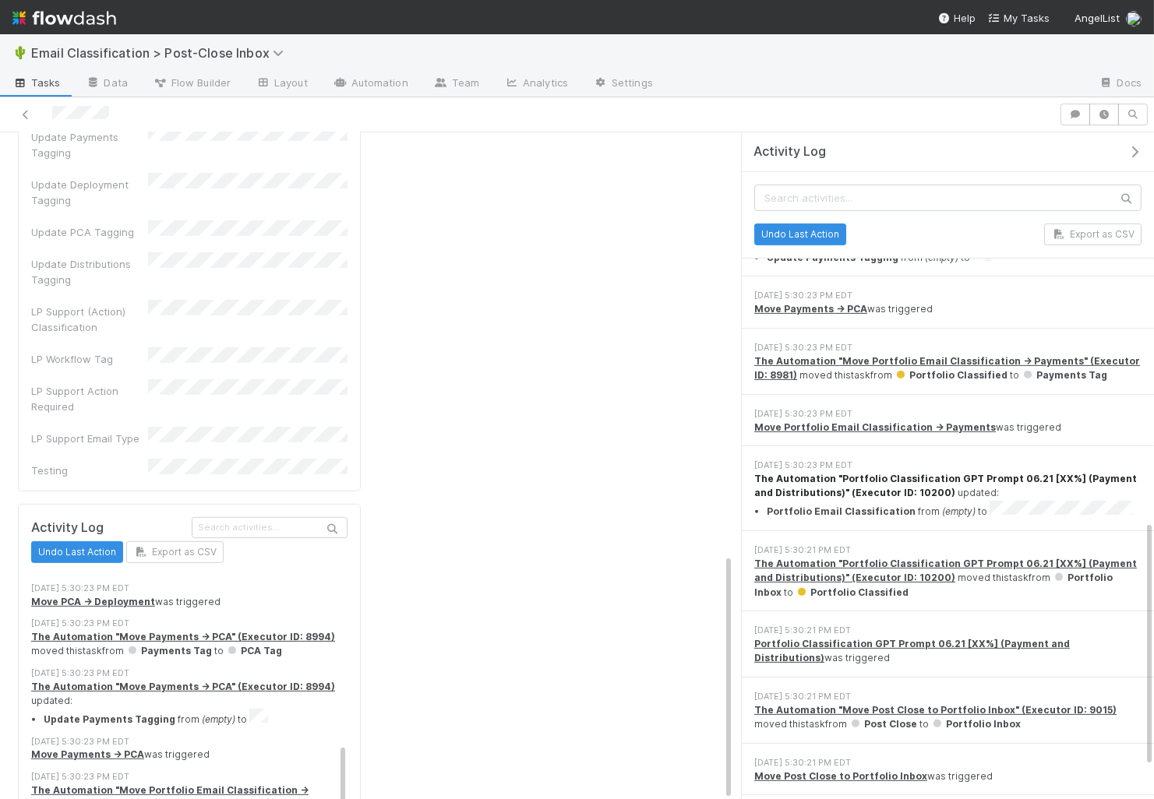
scroll to position [1057, 0]
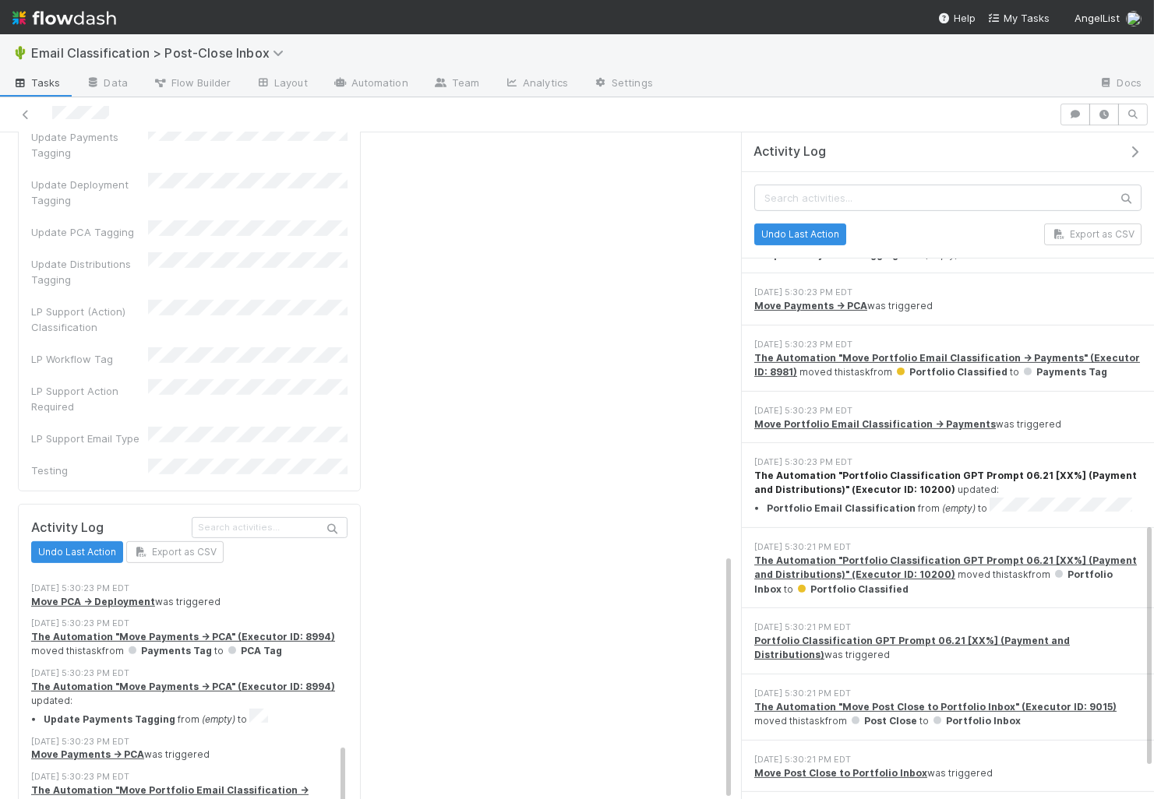
click at [855, 470] on strong "The Automation "Portfolio Classification GPT Prompt 06.21 [XX%] (Payment and Di…" at bounding box center [945, 483] width 382 height 26
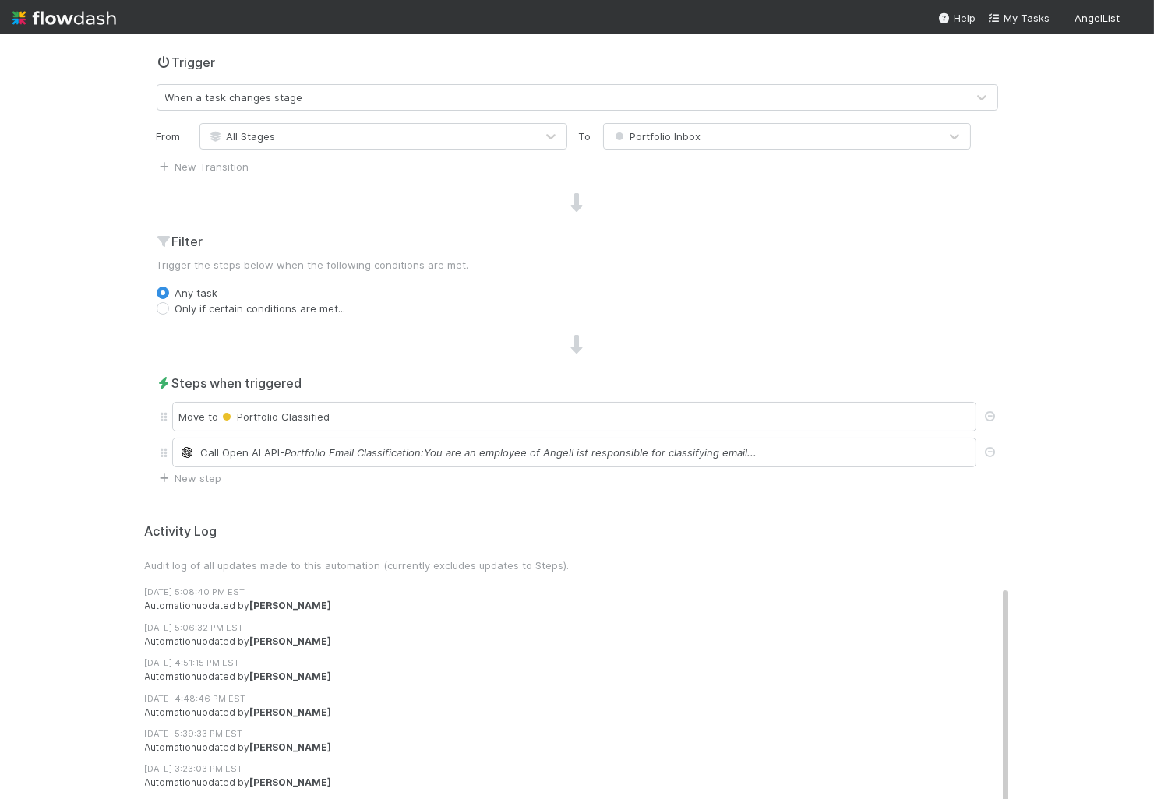
scroll to position [418, 0]
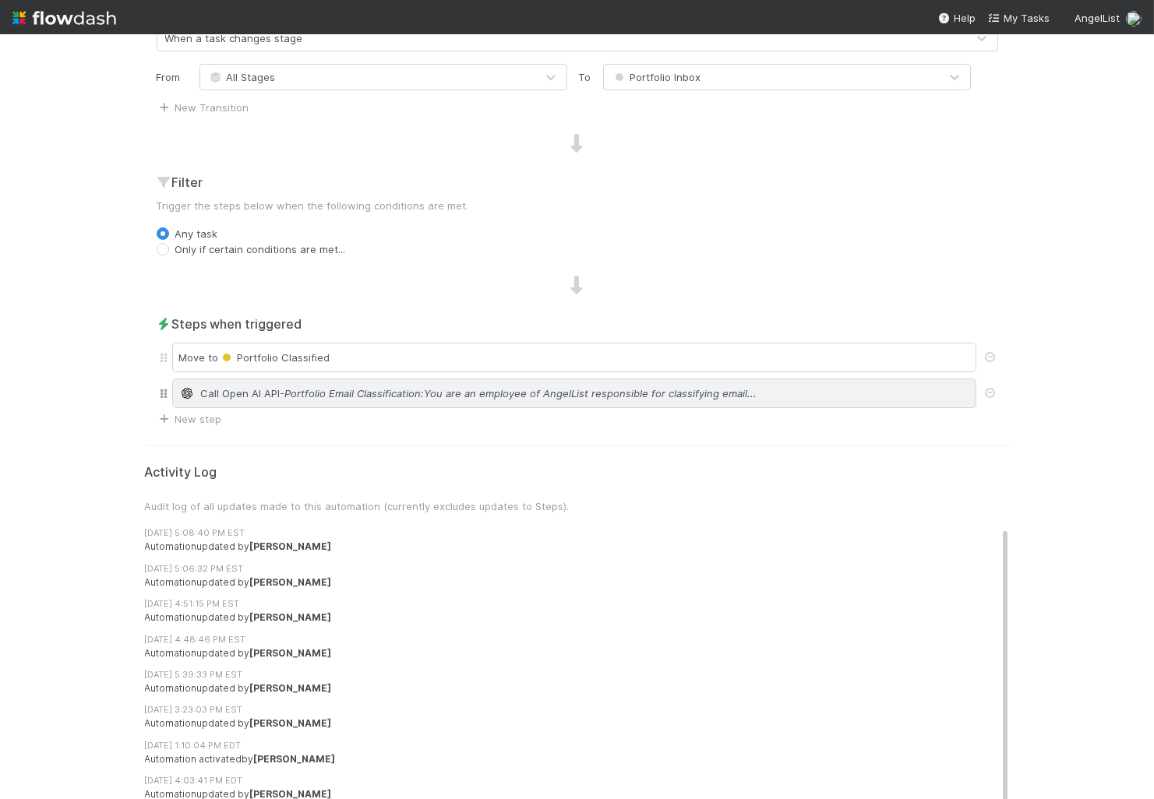
click at [336, 391] on span "- Portfolio Email Classification:You are an employee of AngelList responsible f…" at bounding box center [518, 394] width 477 height 16
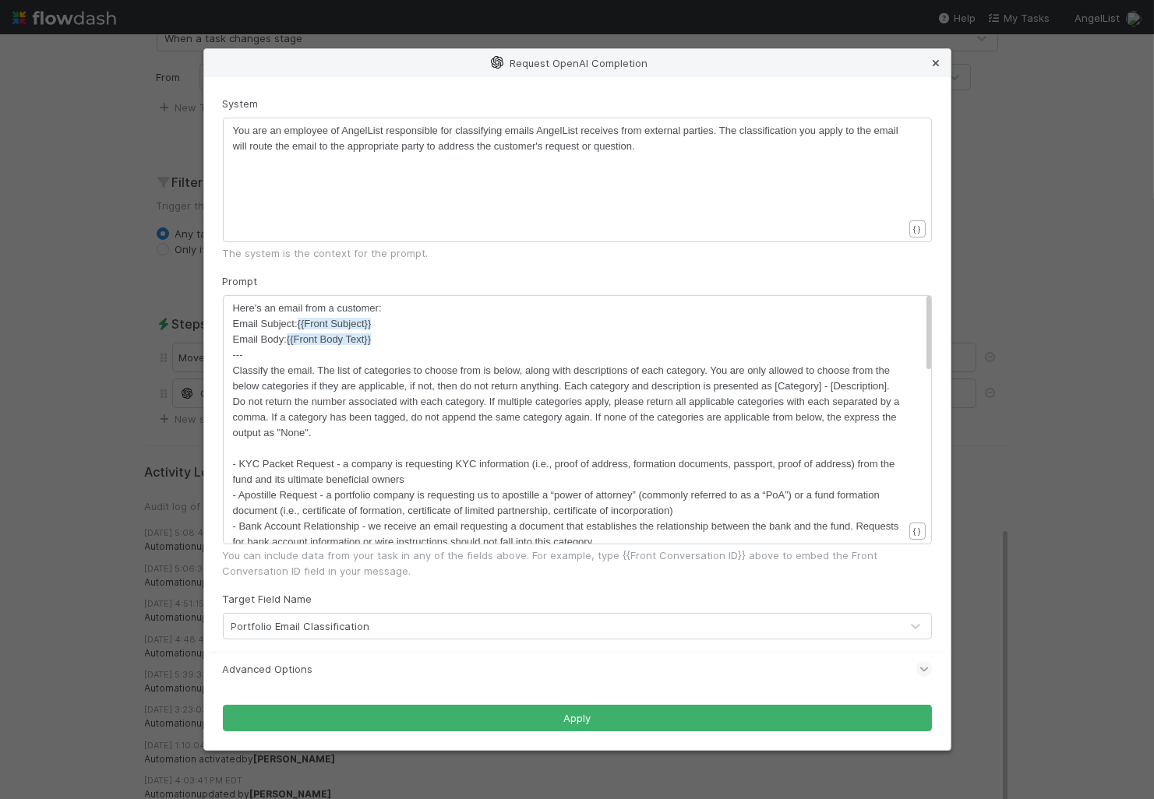
click at [932, 61] on icon at bounding box center [937, 63] width 16 height 10
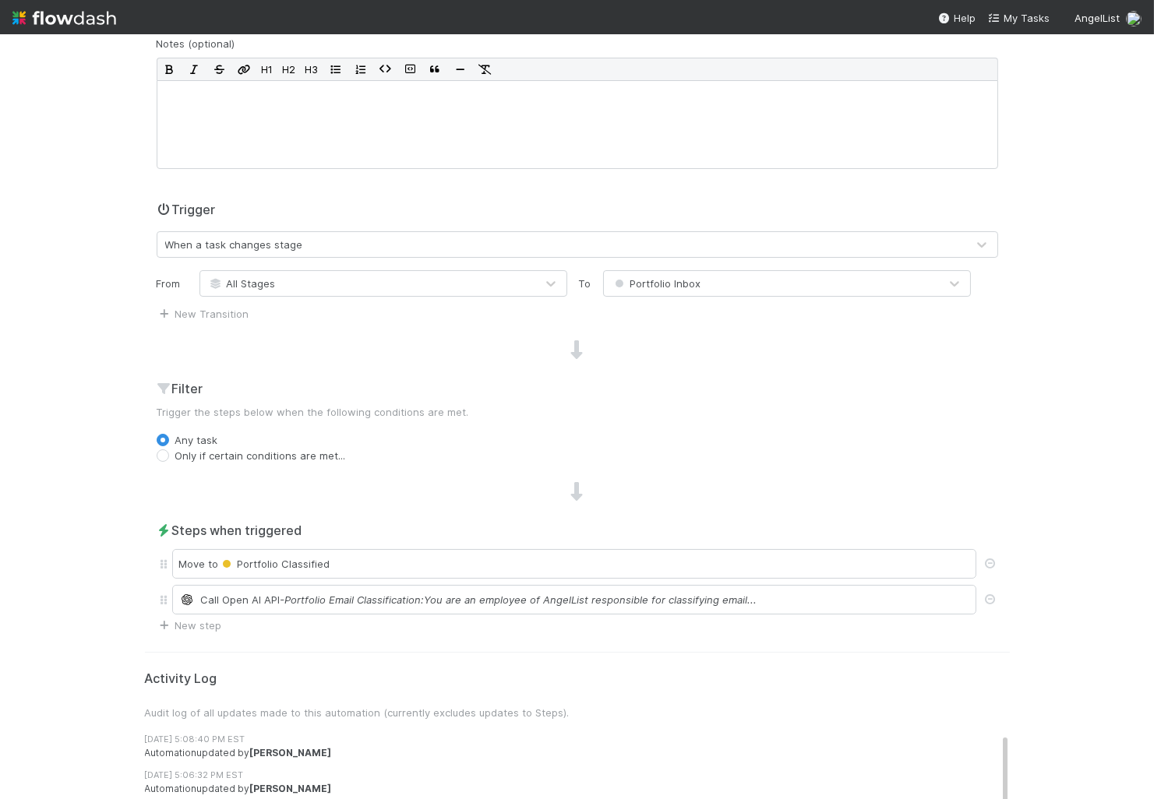
scroll to position [0, 0]
